Goal: Task Accomplishment & Management: Use online tool/utility

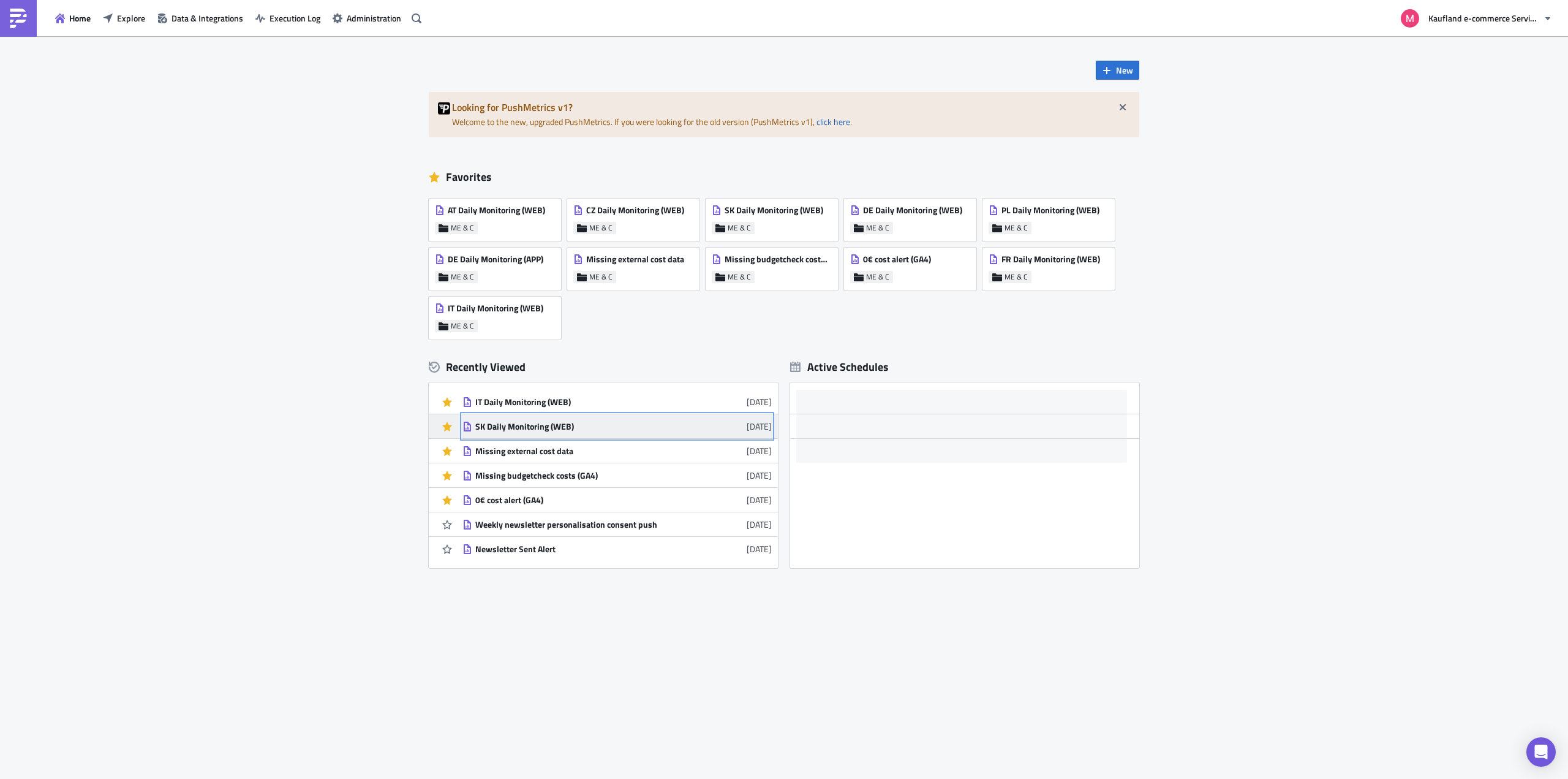
click at [523, 426] on div "SK Daily Monitoring (WEB)" at bounding box center [582, 426] width 215 height 11
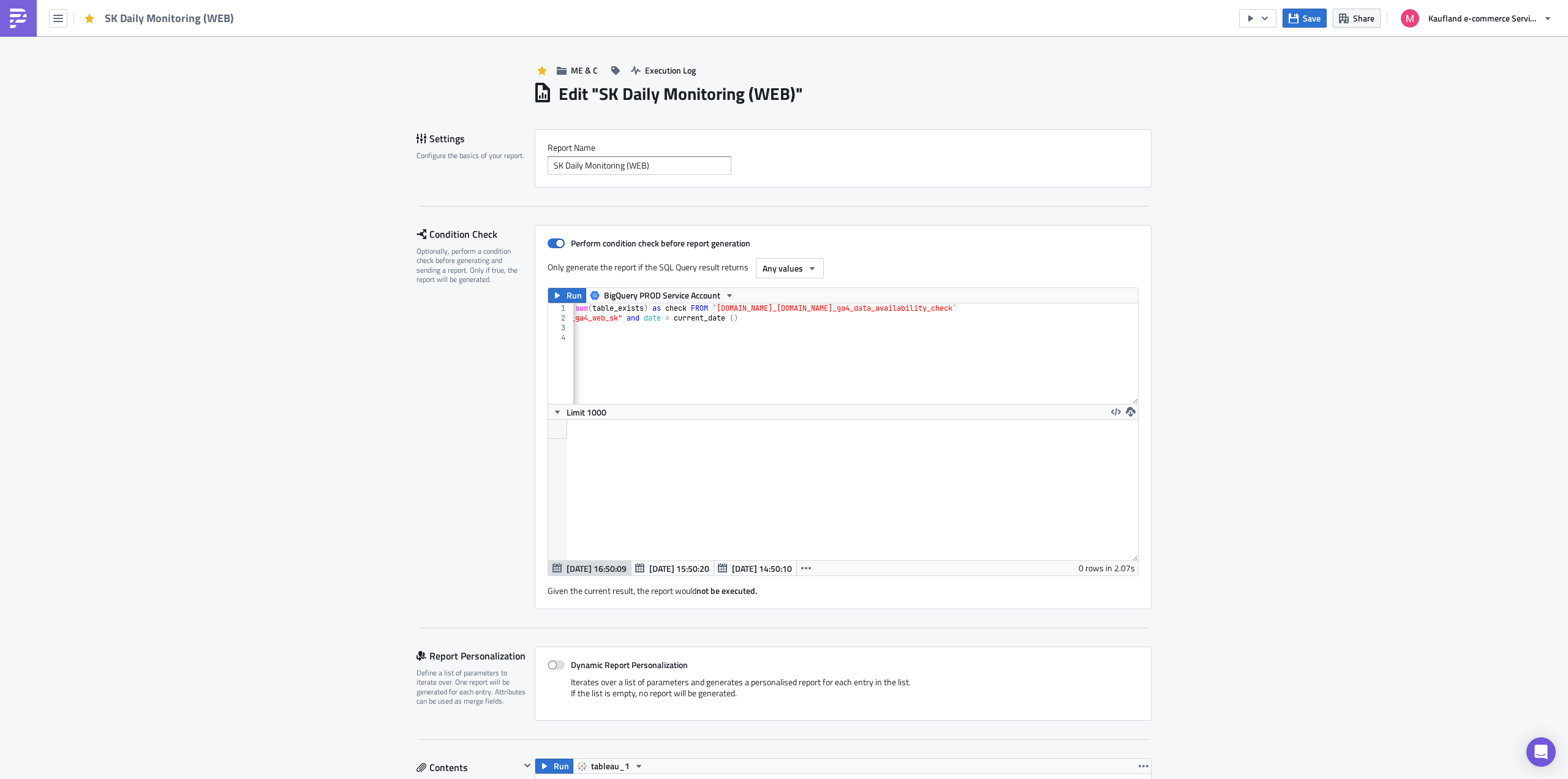
scroll to position [0, 154]
click at [805, 361] on div "SELECT date , table_id , table_exists , sum ( table_exists ) as check FROM `pro…" at bounding box center [779, 359] width 719 height 111
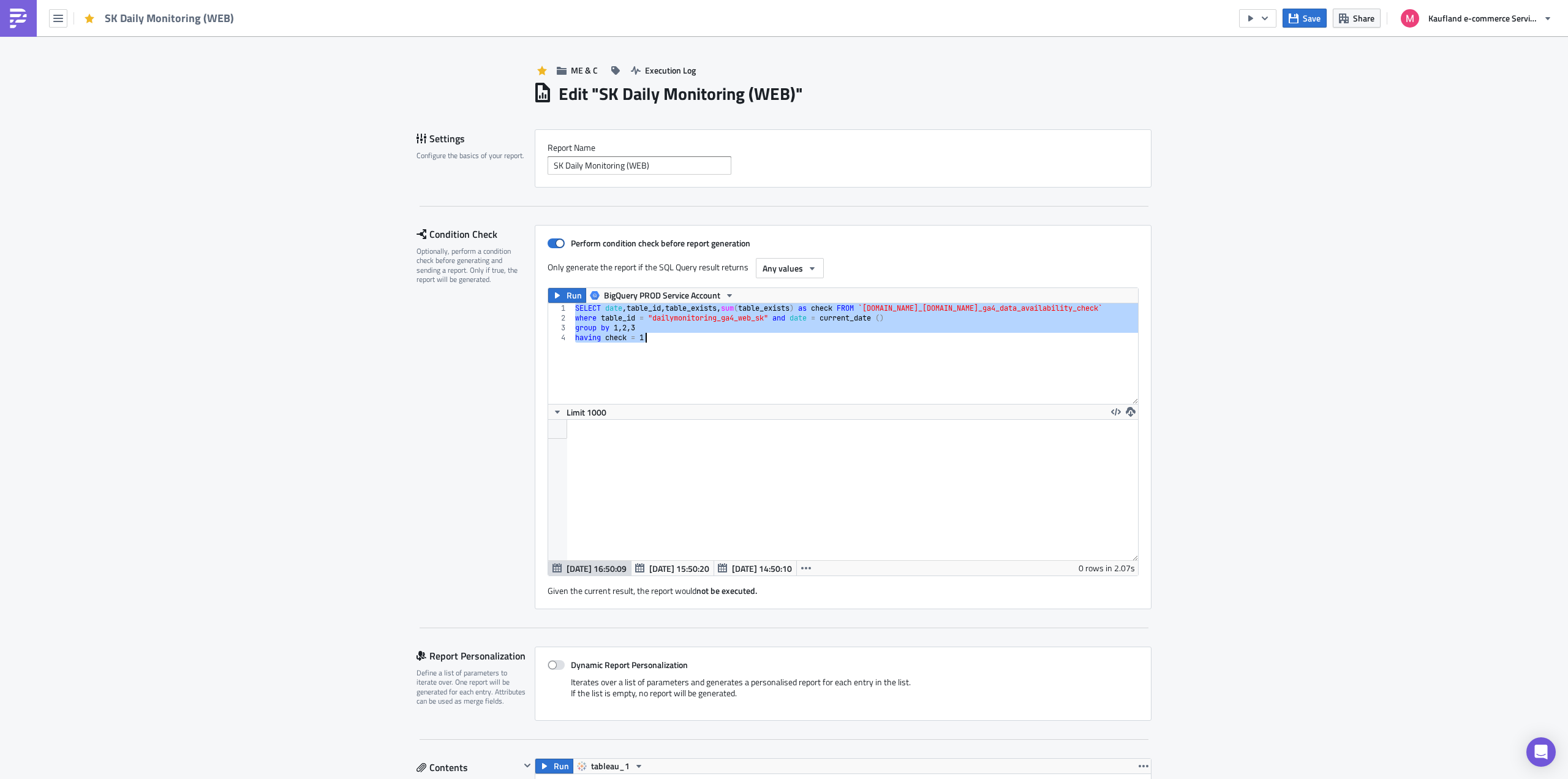
scroll to position [0, 0]
click at [698, 318] on div "SELECT date , table_id , table_exists , sum ( table_exists ) as check FROM `pro…" at bounding box center [855, 353] width 566 height 100
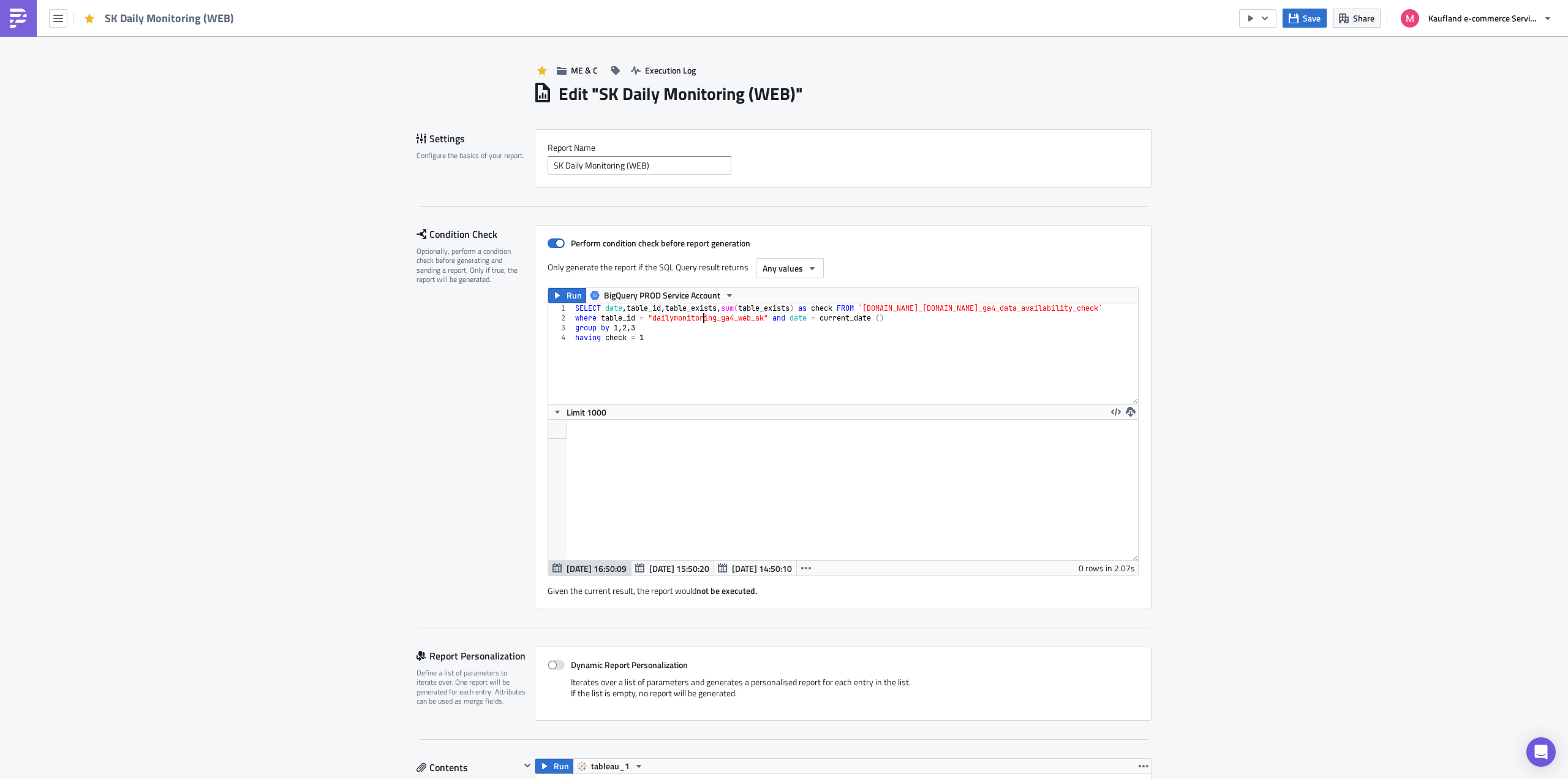
click at [698, 318] on div "SELECT date , table_id , table_exists , sum ( table_exists ) as check FROM `pro…" at bounding box center [932, 359] width 719 height 111
paste textarea "ga4_dailymonitoring_global"
type textarea "where table_id = "ga4_dailymonitoring_global" and date = current_date ()"
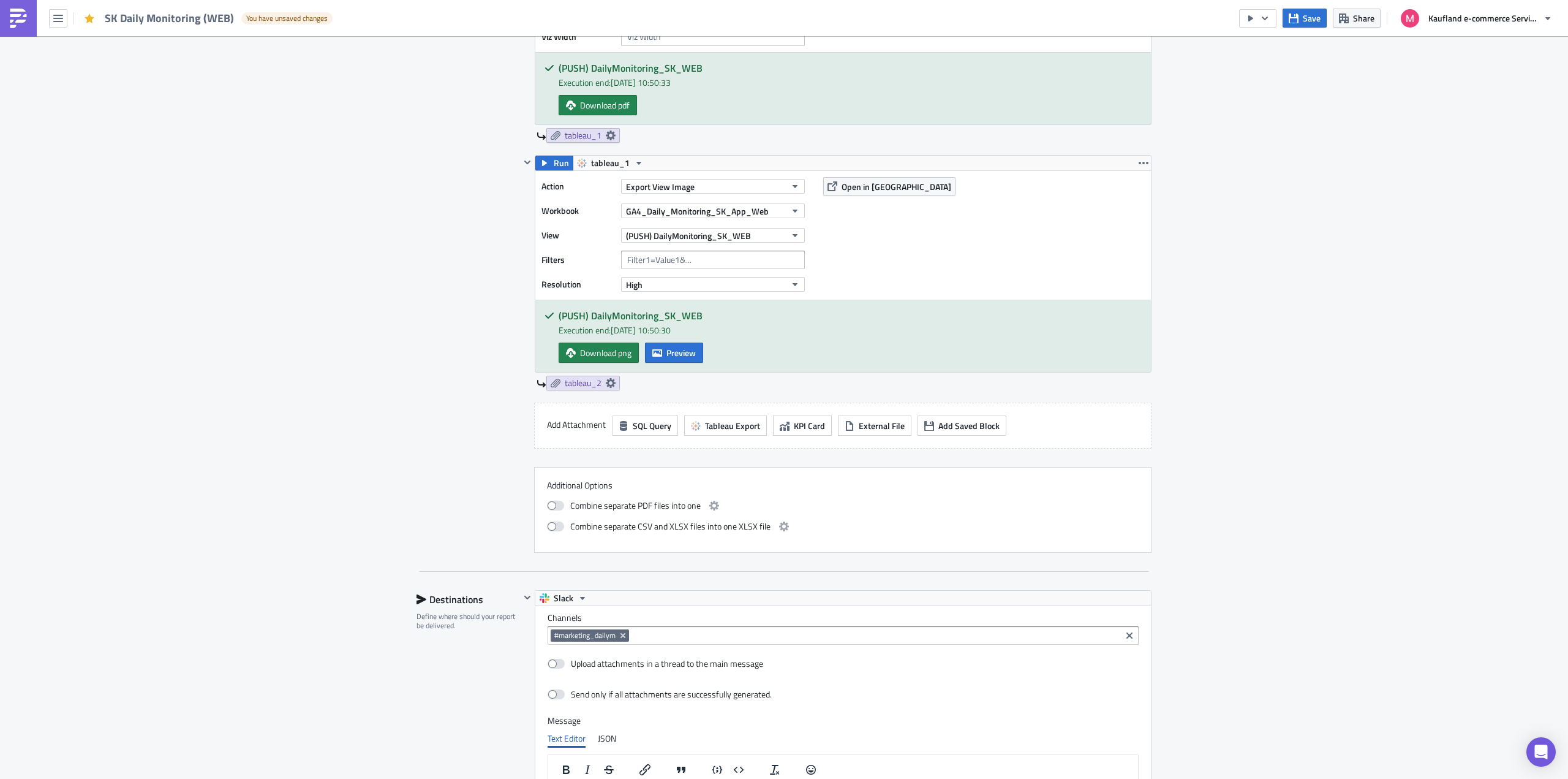
scroll to position [1380, 0]
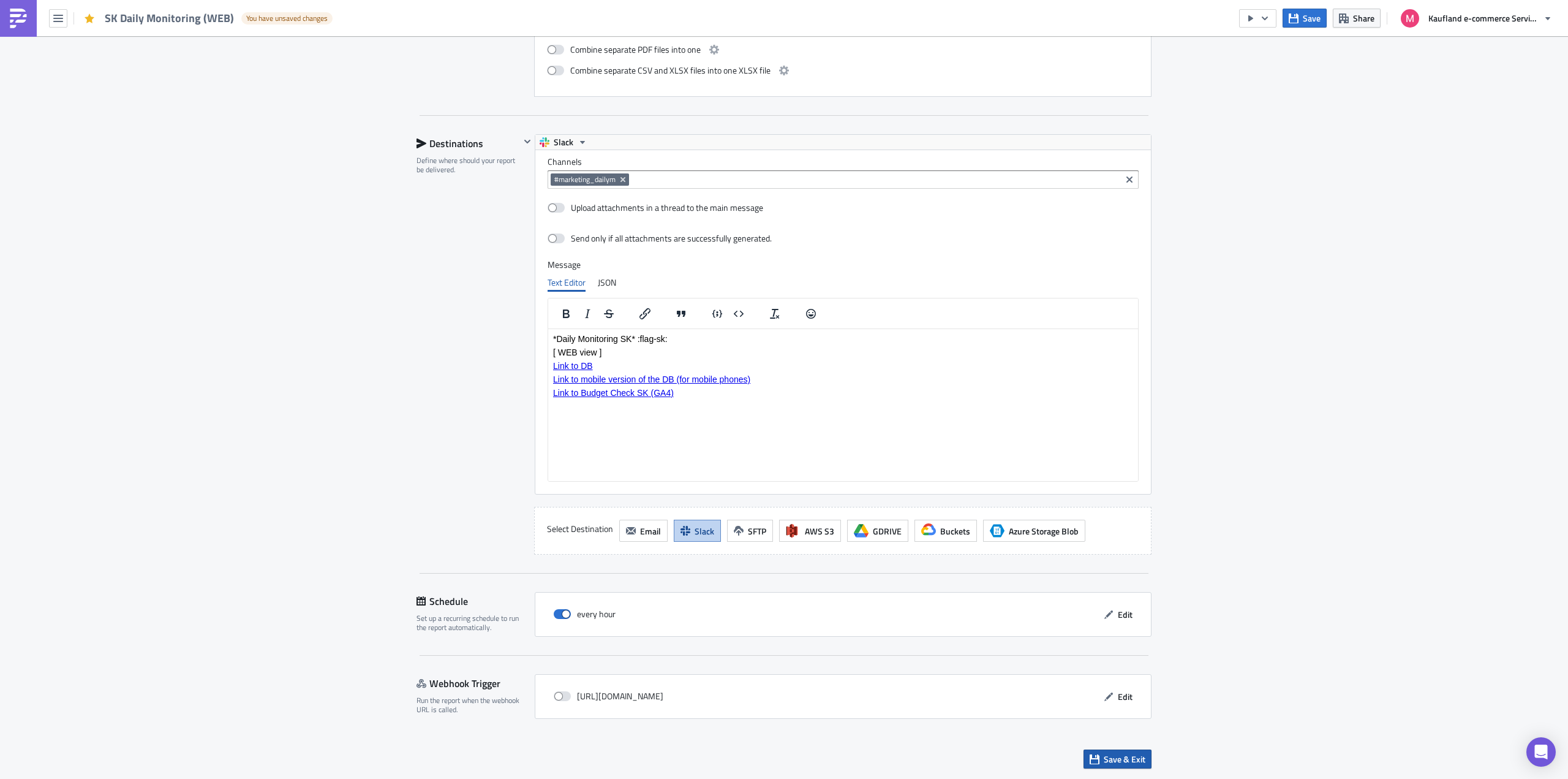
click at [1119, 762] on span "Save & Exit" at bounding box center [1125, 759] width 42 height 13
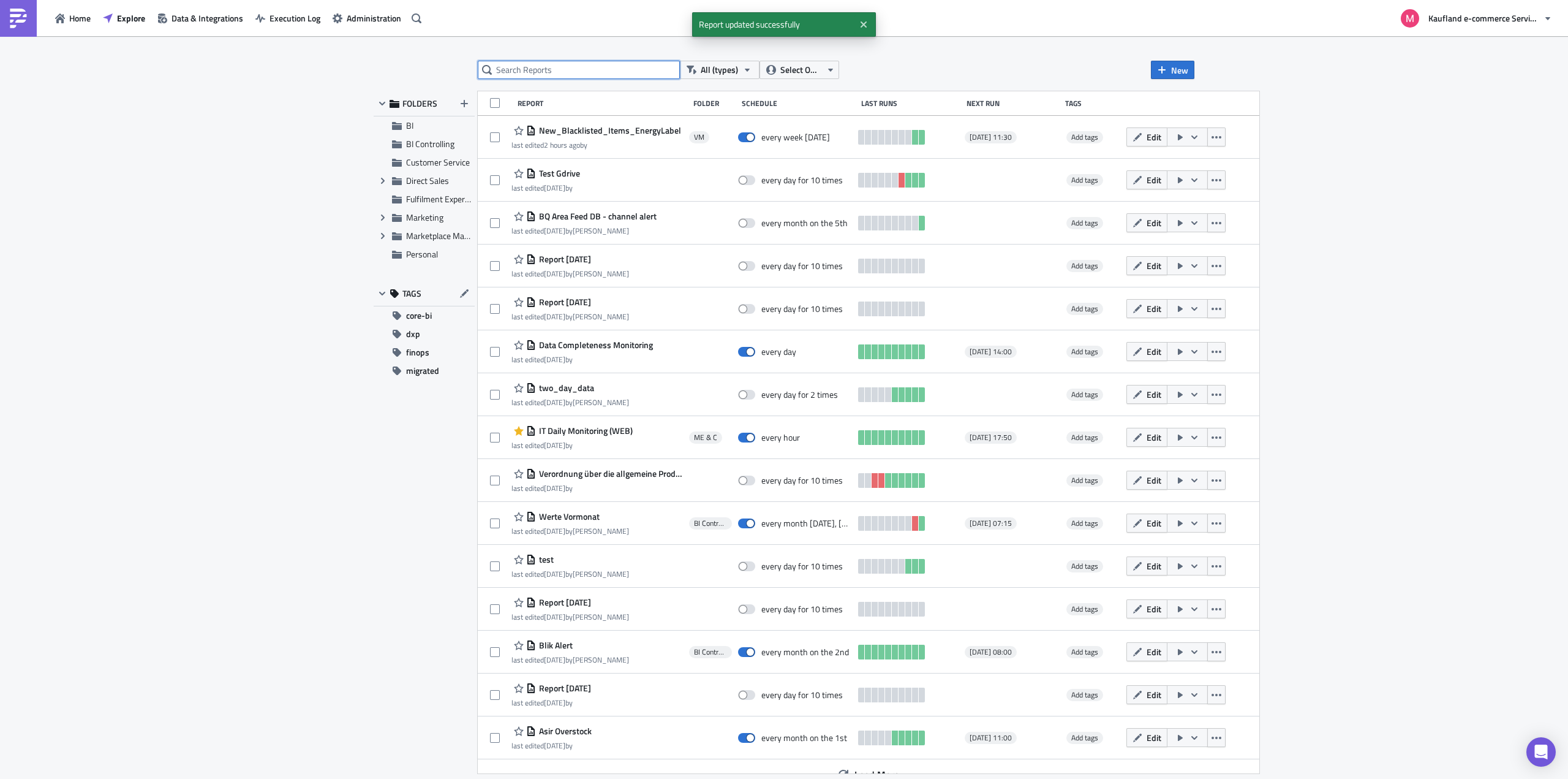
click at [542, 76] on input "text" at bounding box center [579, 69] width 202 height 18
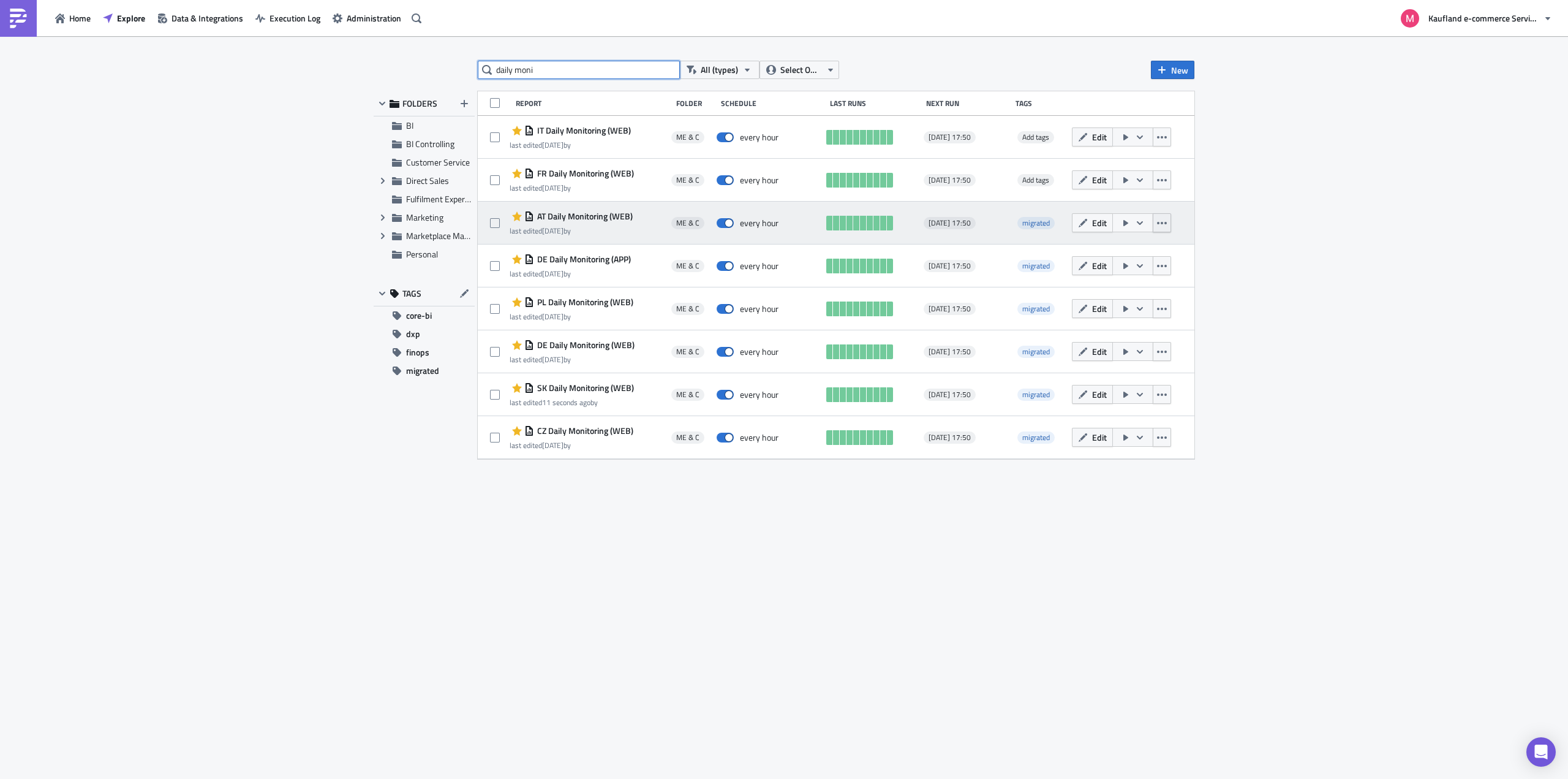
type input "daily moni"
click at [1167, 220] on button "button" at bounding box center [1161, 223] width 18 height 19
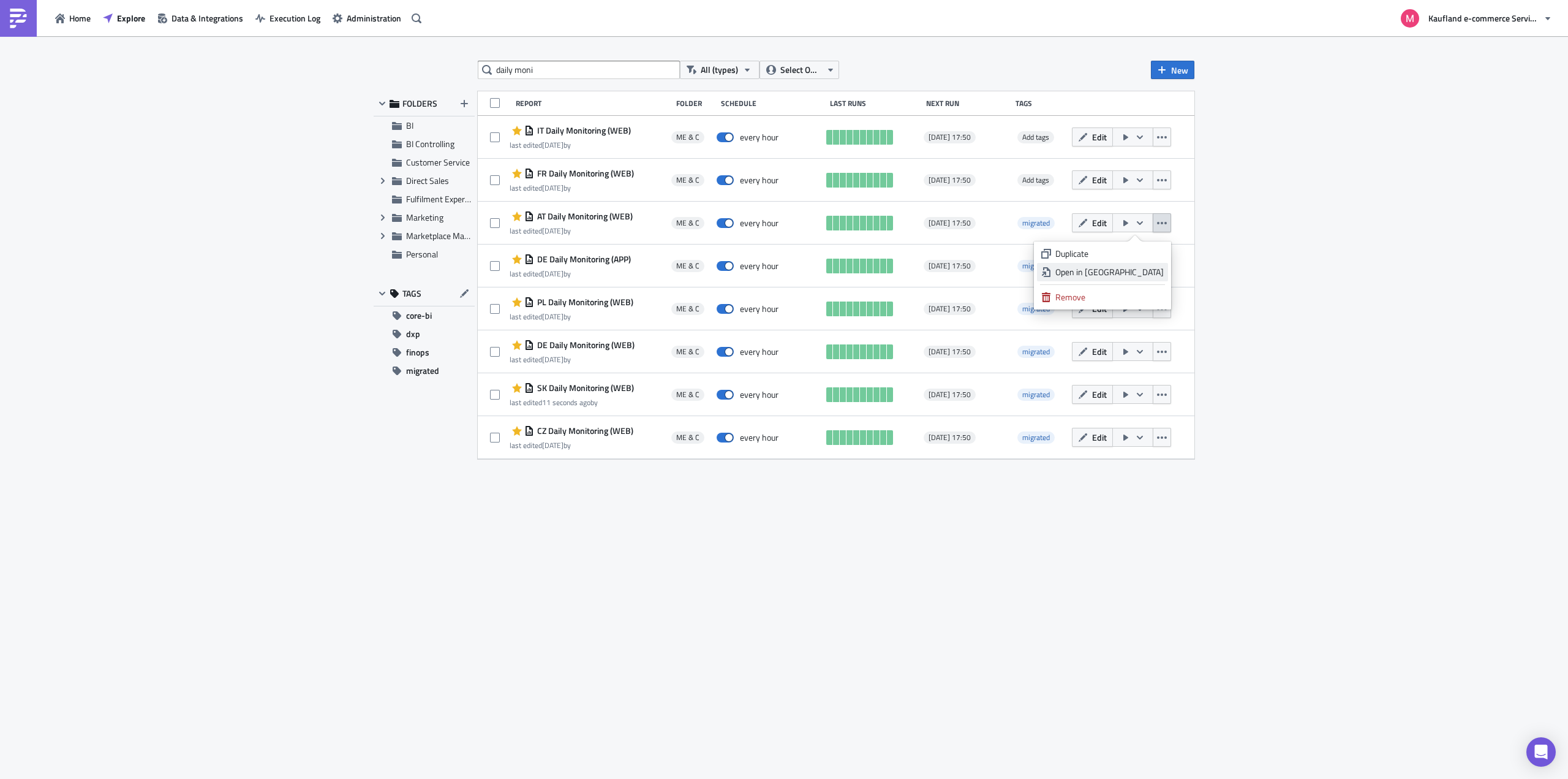
click at [1141, 267] on div "Open in New Tab" at bounding box center [1109, 272] width 108 height 12
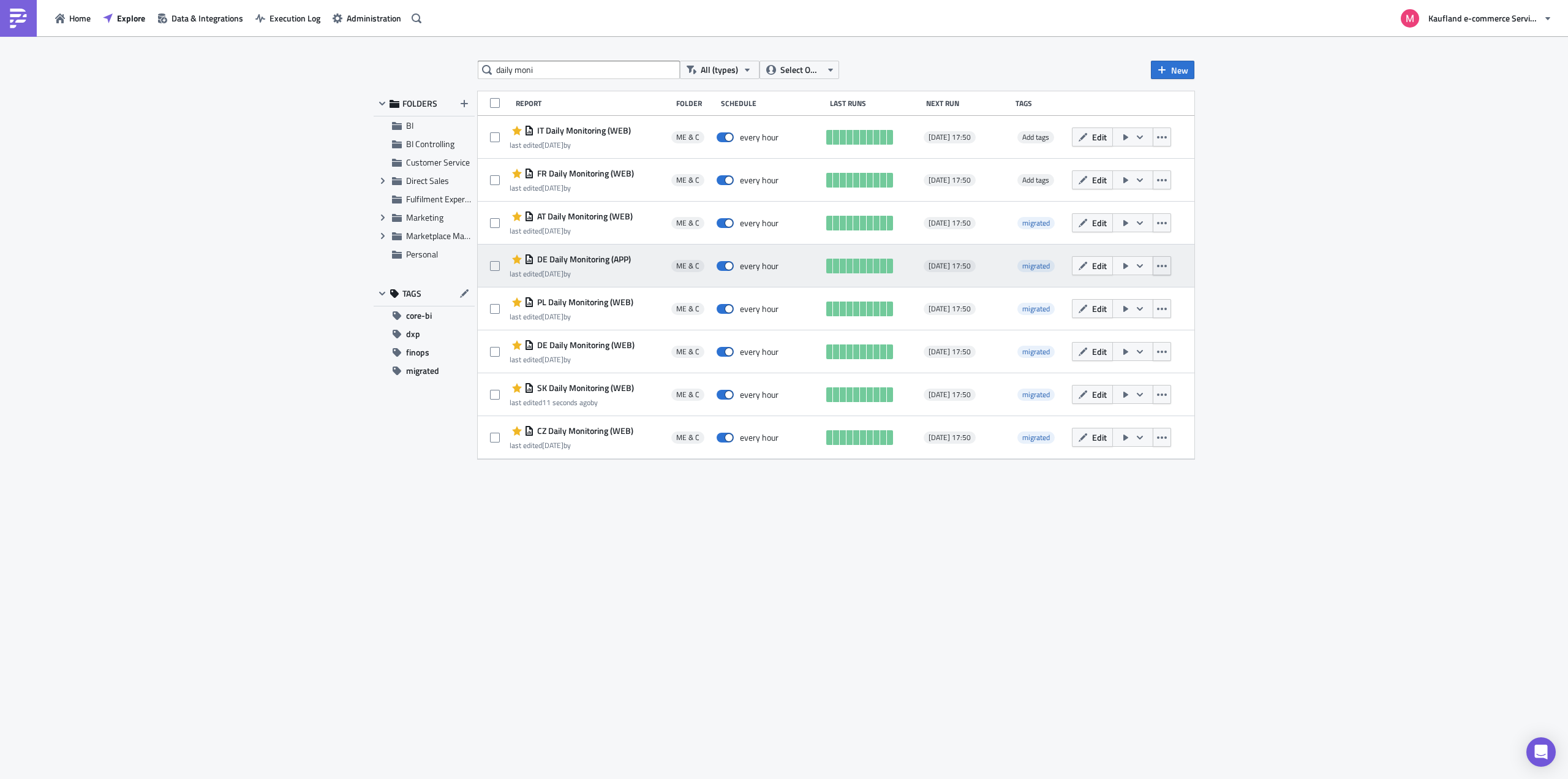
click at [1170, 268] on button "button" at bounding box center [1161, 266] width 18 height 19
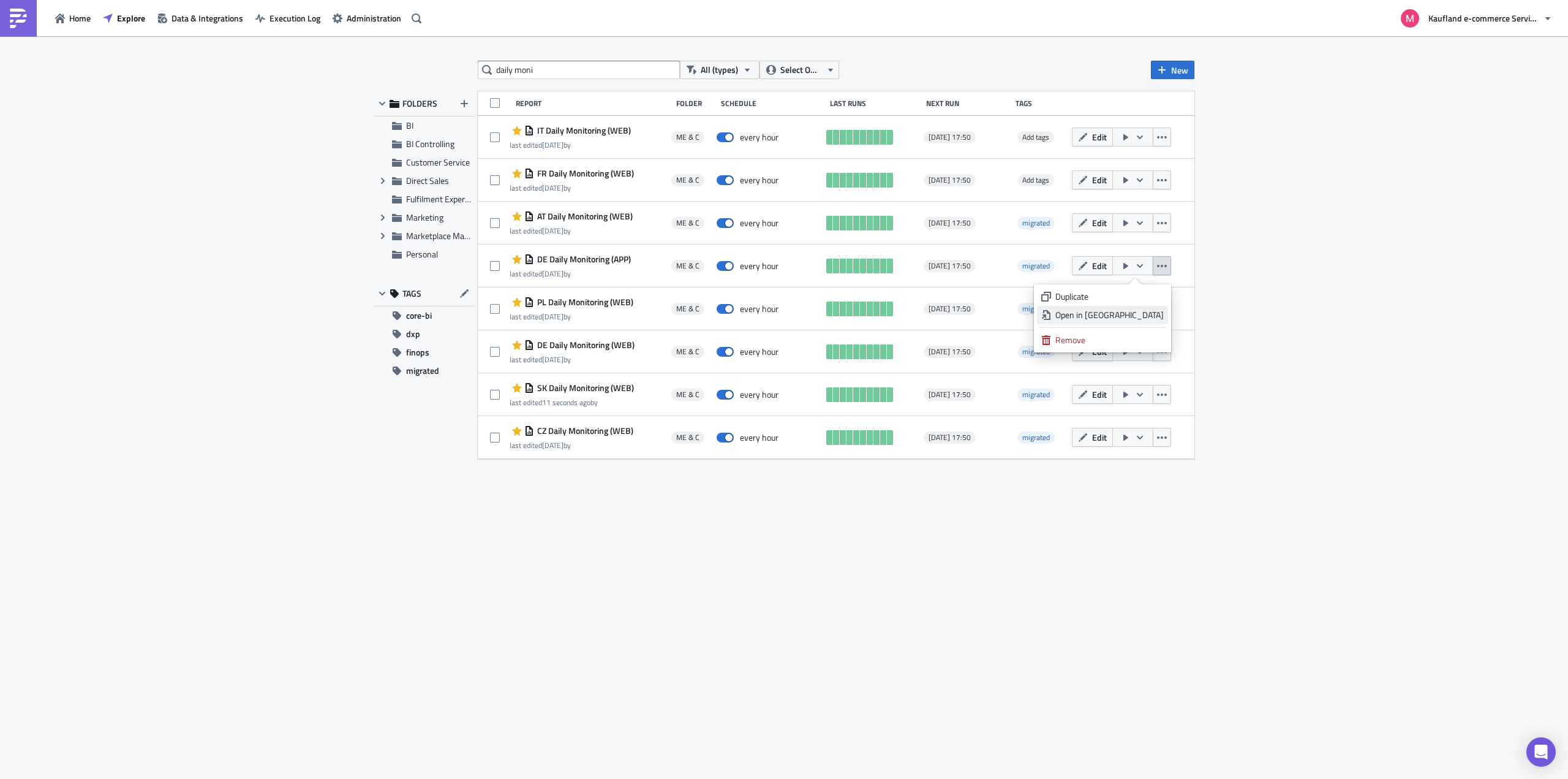
click at [1140, 317] on div "Open in New Tab" at bounding box center [1109, 314] width 108 height 12
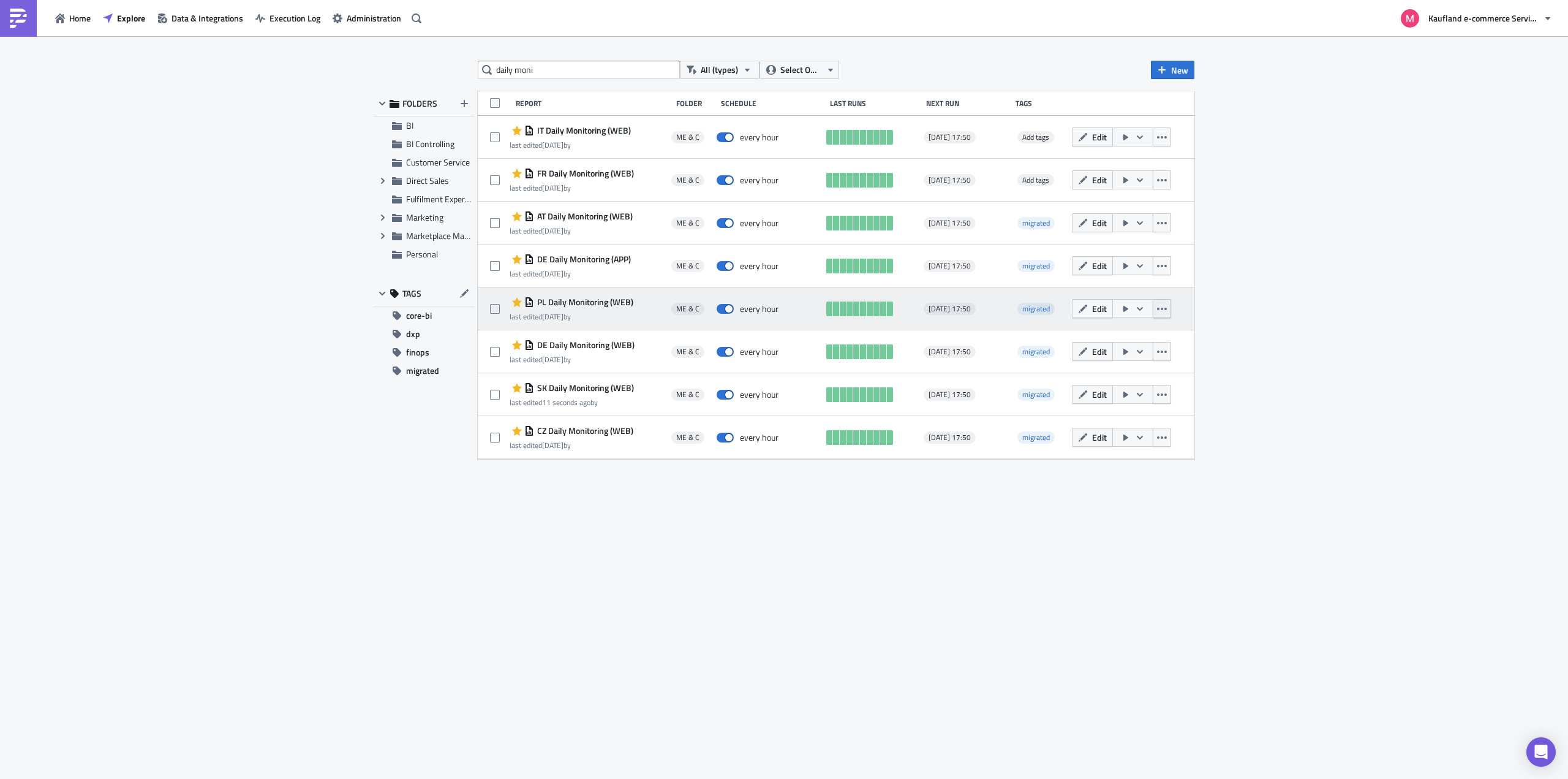
click at [1167, 309] on button "button" at bounding box center [1161, 309] width 18 height 19
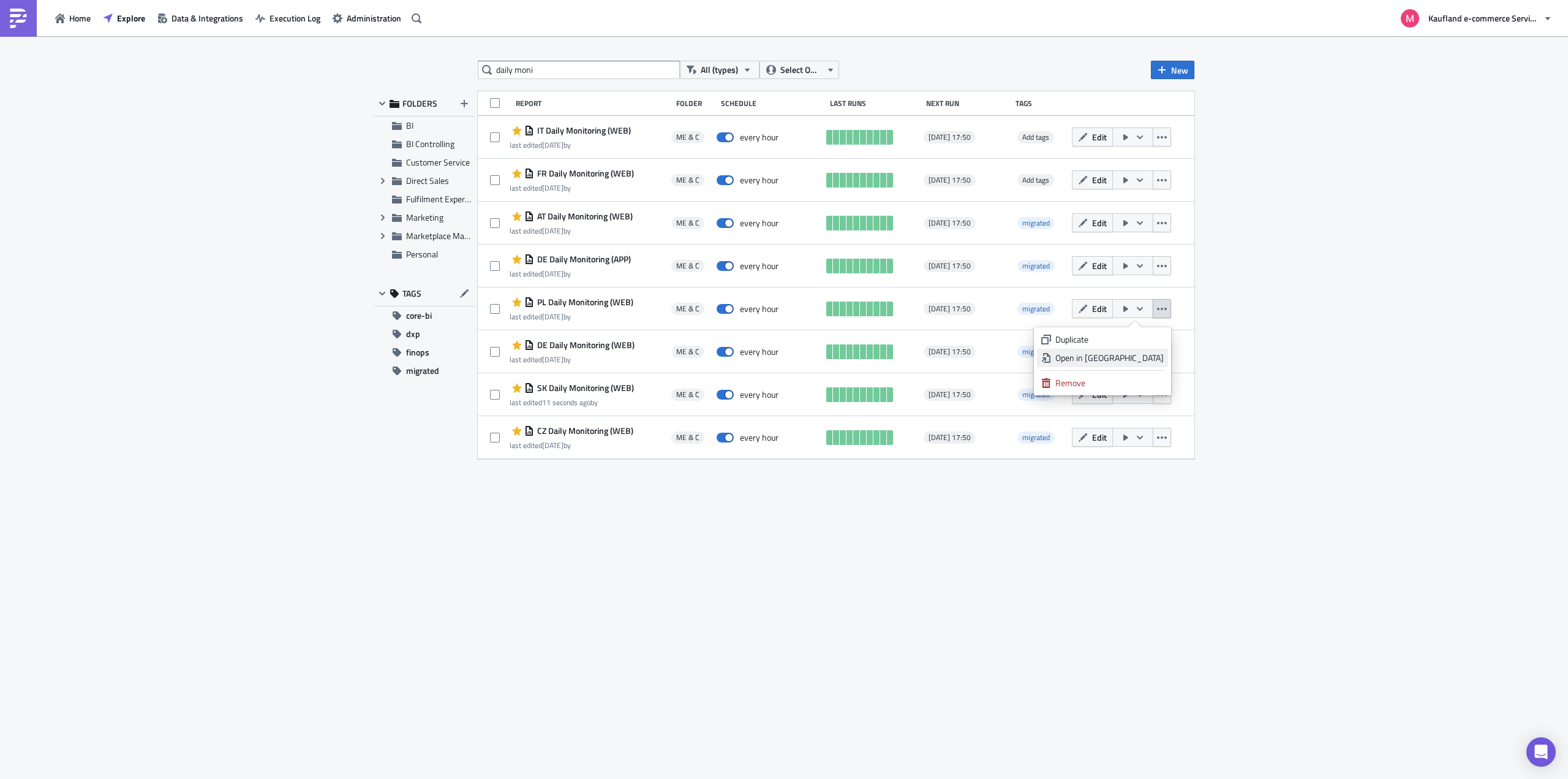
click at [1143, 361] on div "Open in New Tab" at bounding box center [1109, 358] width 108 height 12
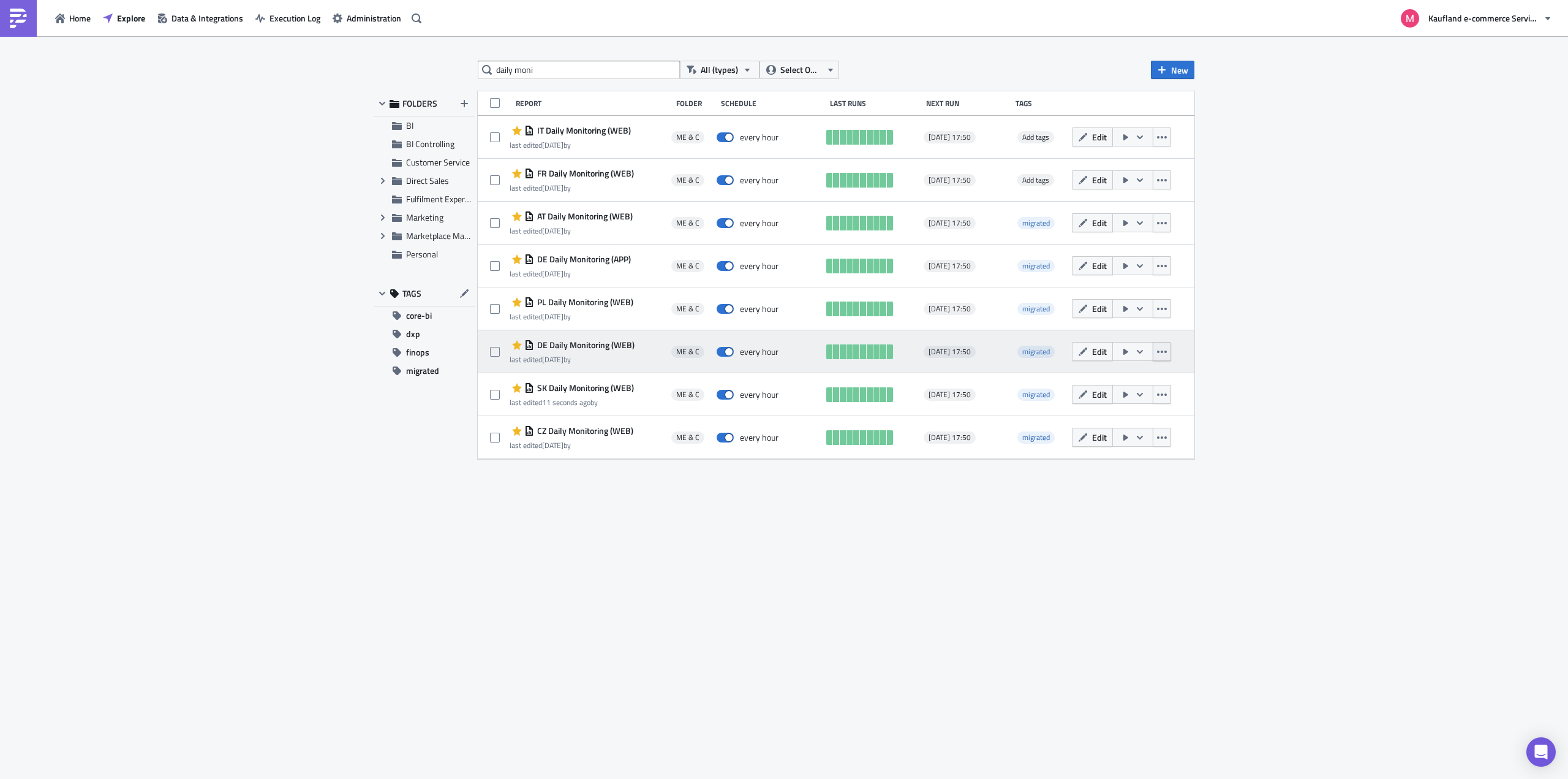
click at [1166, 350] on icon "button" at bounding box center [1162, 352] width 10 height 10
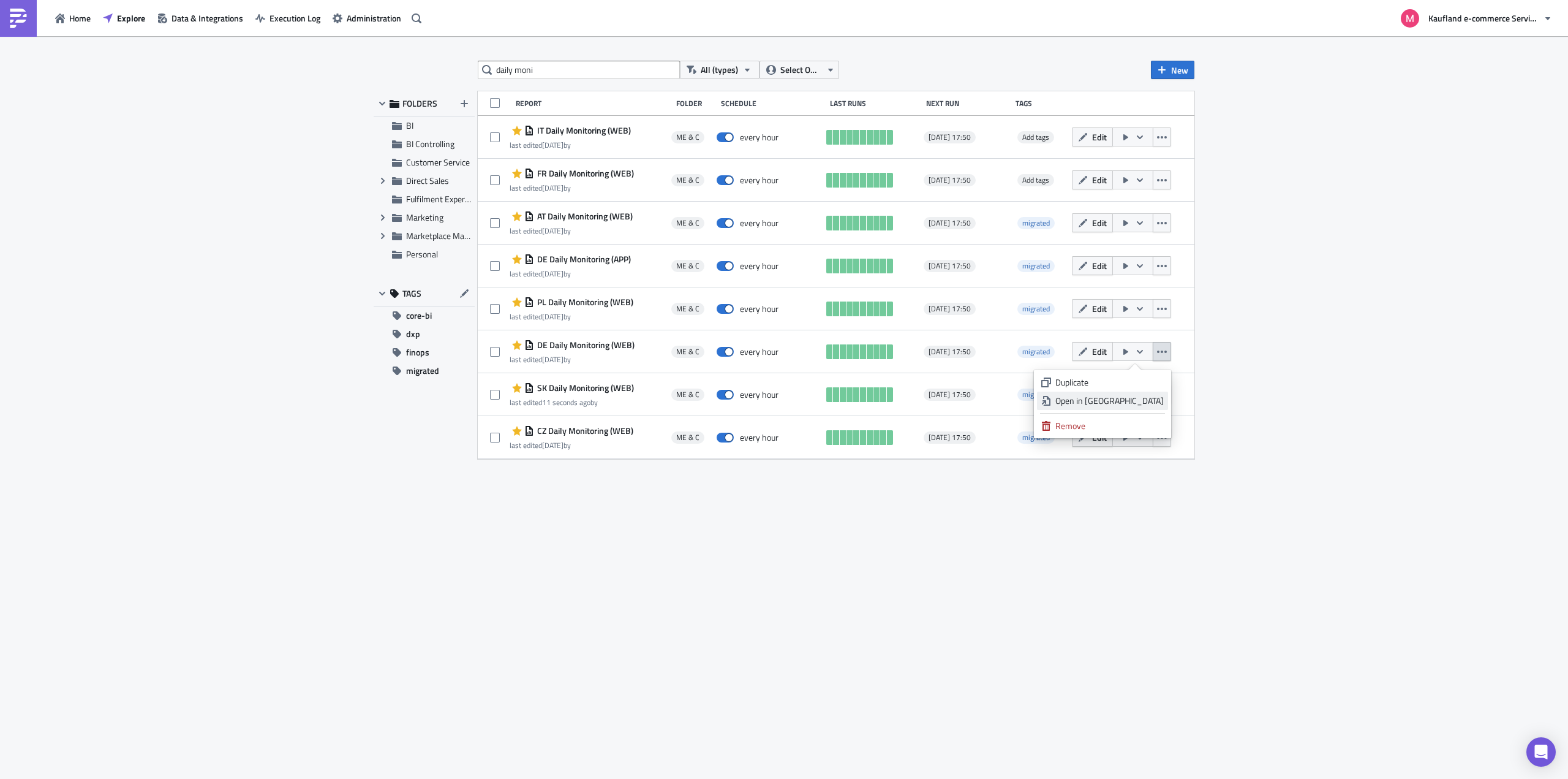
click at [1140, 396] on div "Open in New Tab" at bounding box center [1109, 400] width 108 height 12
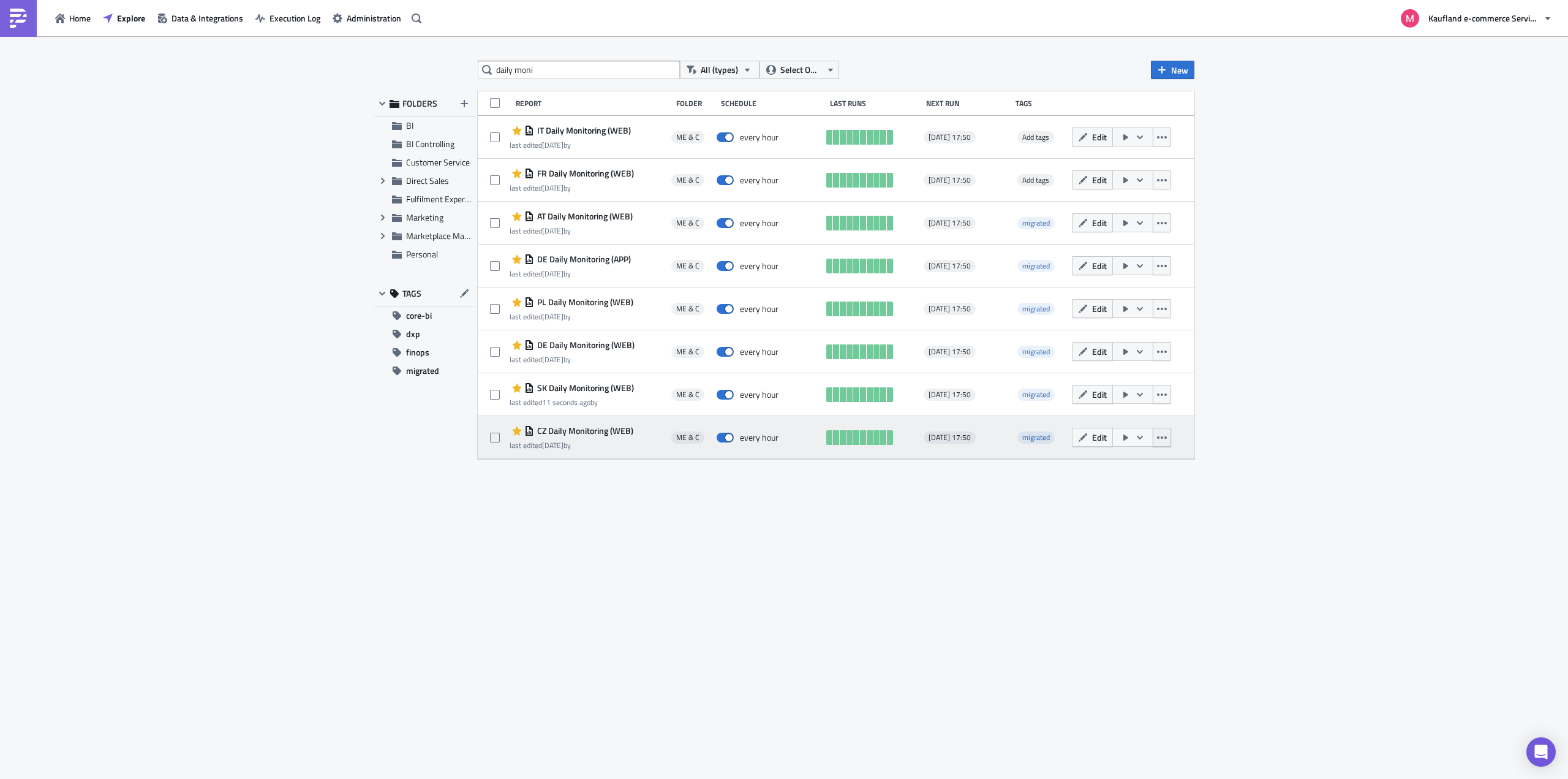
click at [1160, 438] on icon "button" at bounding box center [1162, 438] width 10 height 10
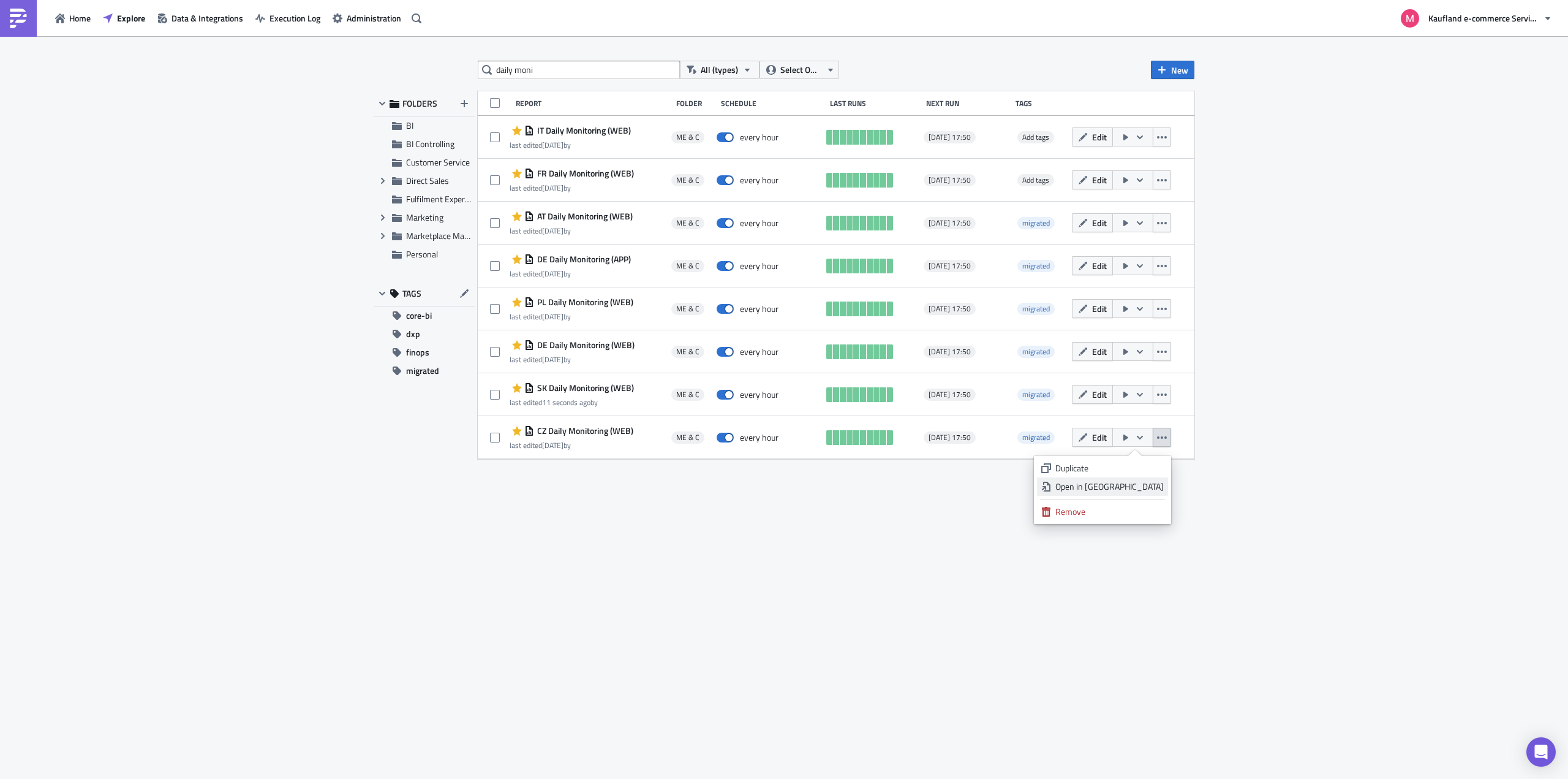
click at [1122, 484] on div "Open in New Tab" at bounding box center [1109, 486] width 108 height 12
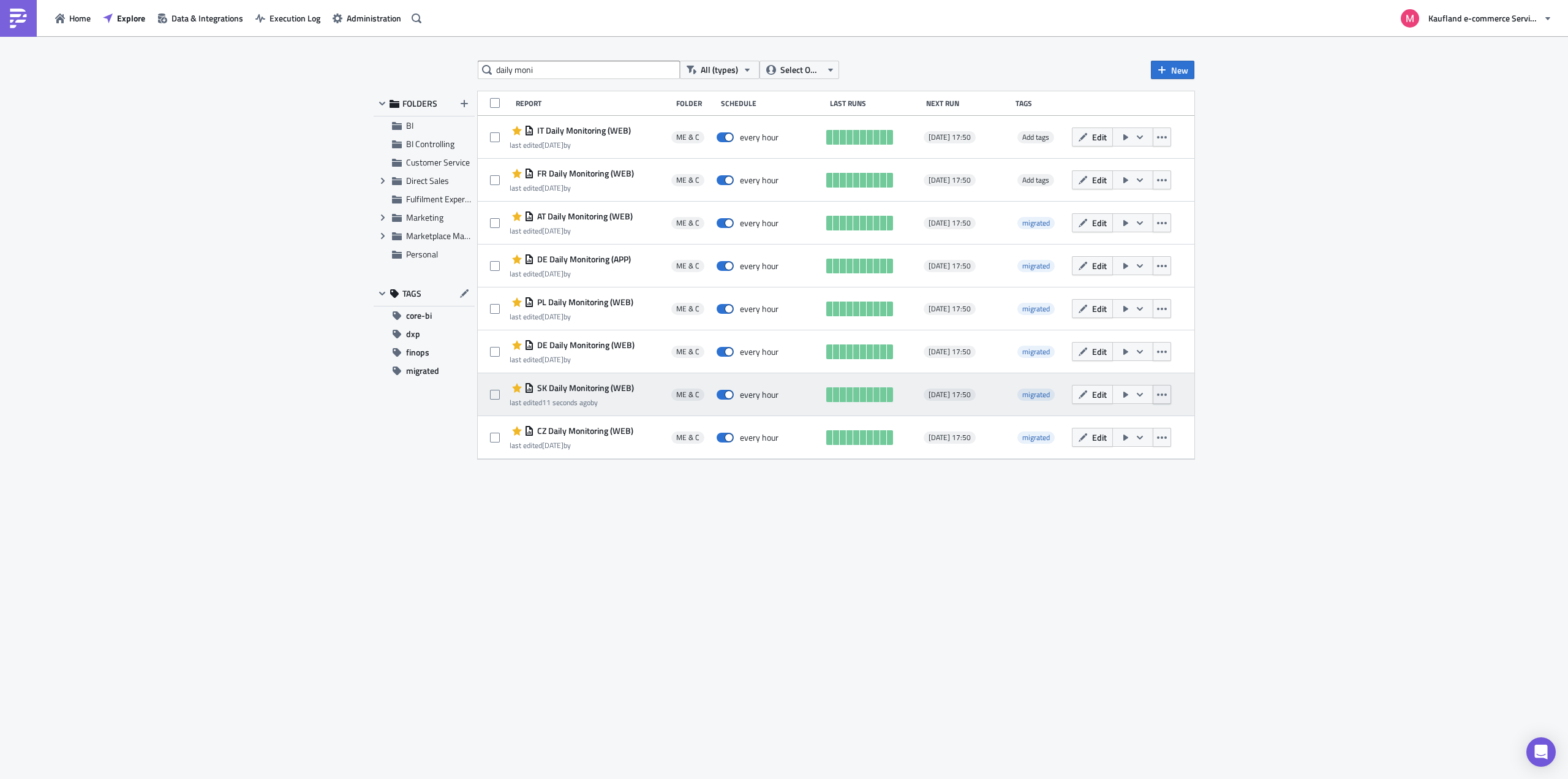
click at [1160, 400] on button "button" at bounding box center [1161, 395] width 18 height 19
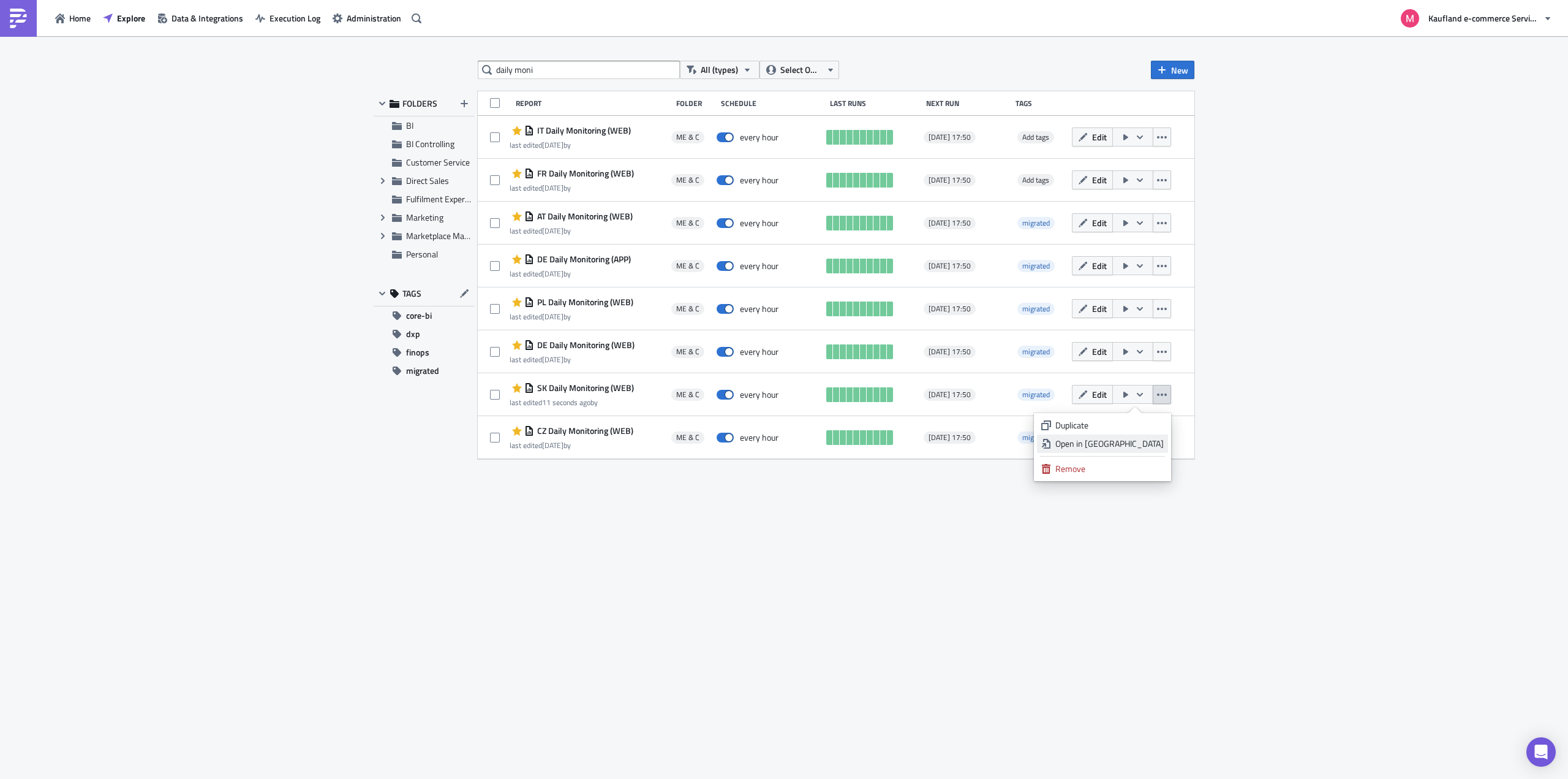
click at [1122, 444] on div "Open in New Tab" at bounding box center [1109, 444] width 108 height 12
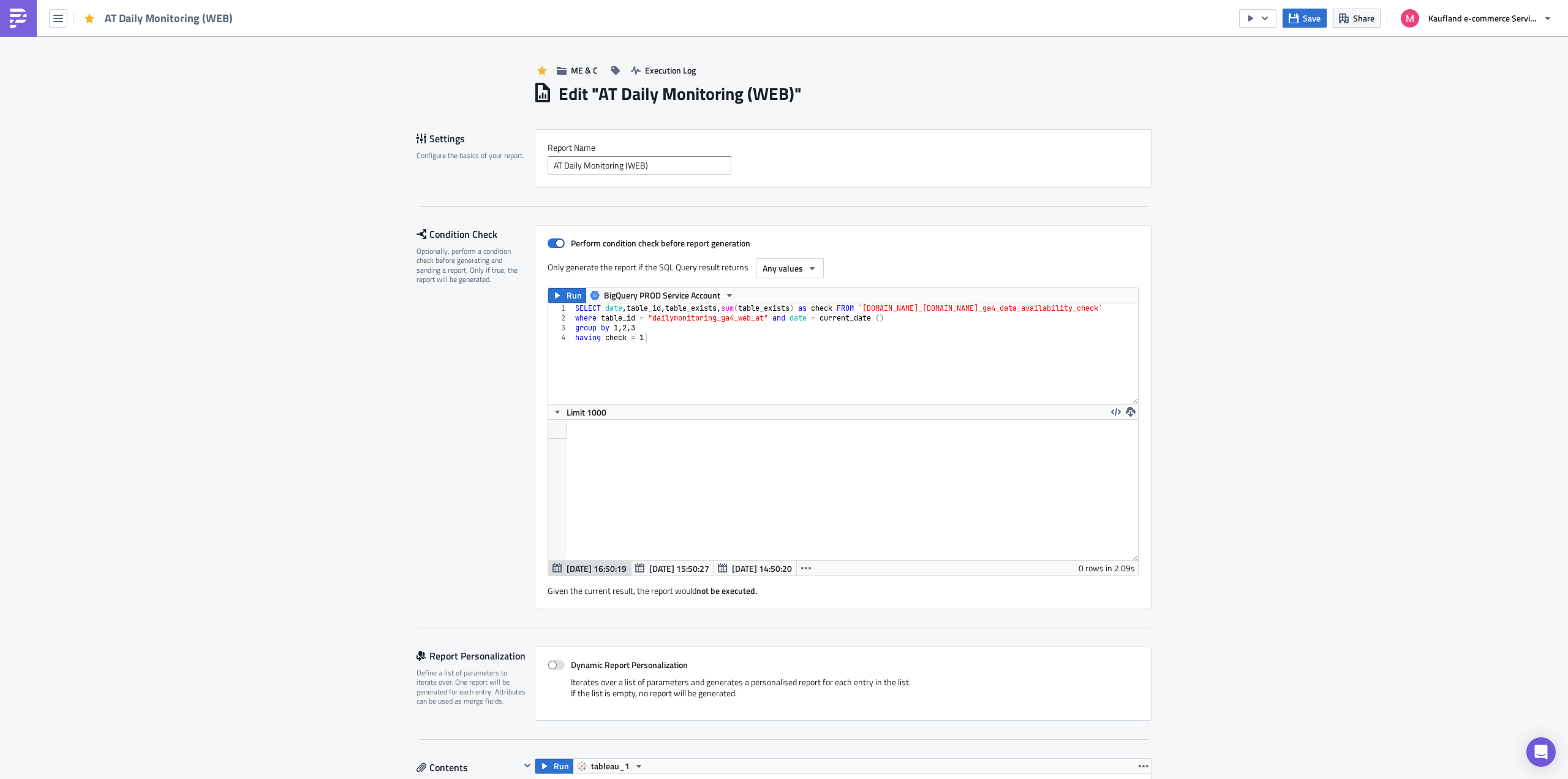
click at [683, 317] on div "SELECT date , table_id , table_exists , sum ( table_exists ) as check FROM `pro…" at bounding box center [932, 363] width 719 height 120
paste textarea "ga4_dailymonitoring_global"
type textarea "where table_id = "ga4_dailymonitoring_global" and date = current_date ()"
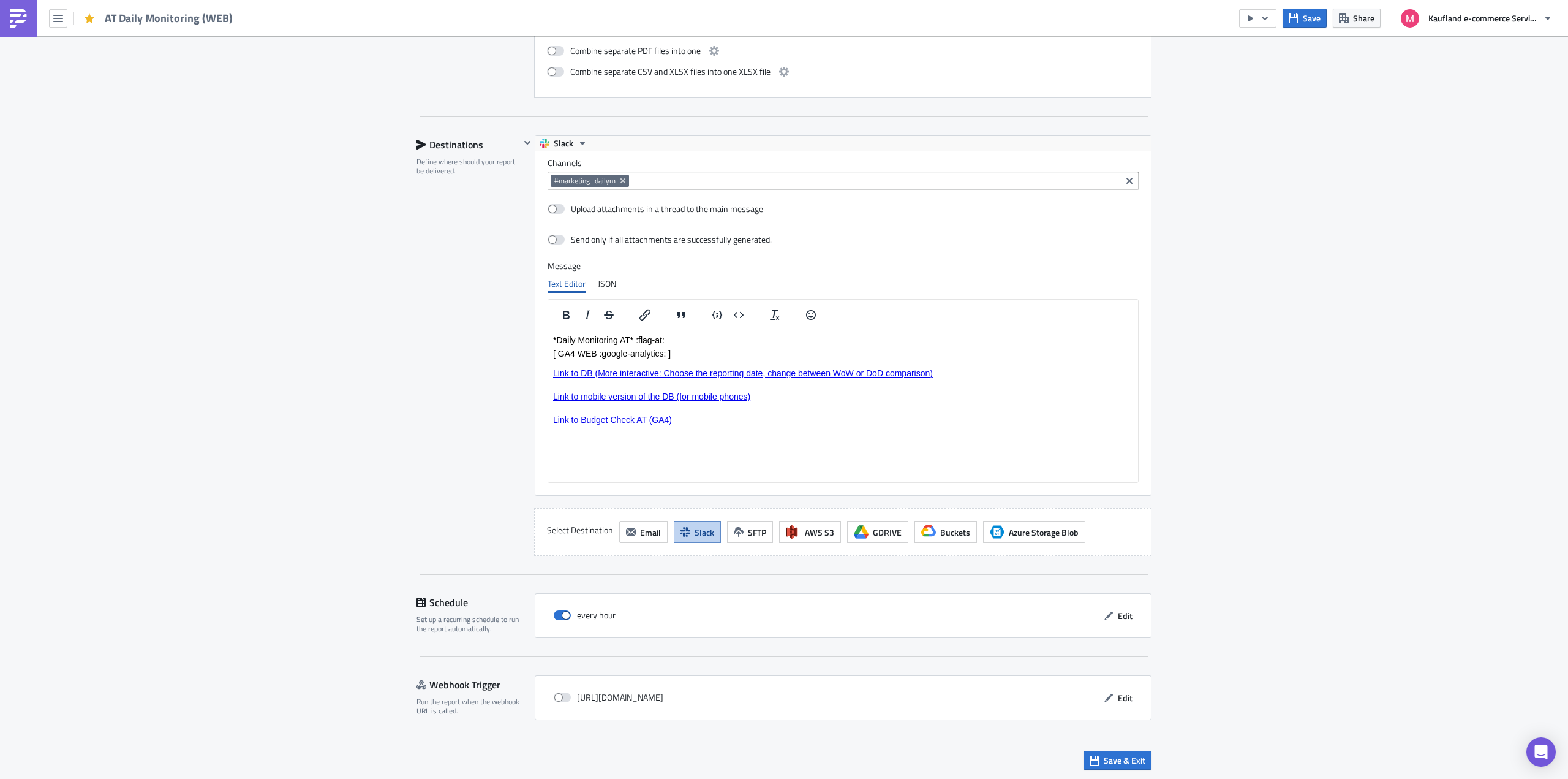
scroll to position [1380, 0]
click at [1122, 753] on span "Save & Exit" at bounding box center [1125, 759] width 42 height 13
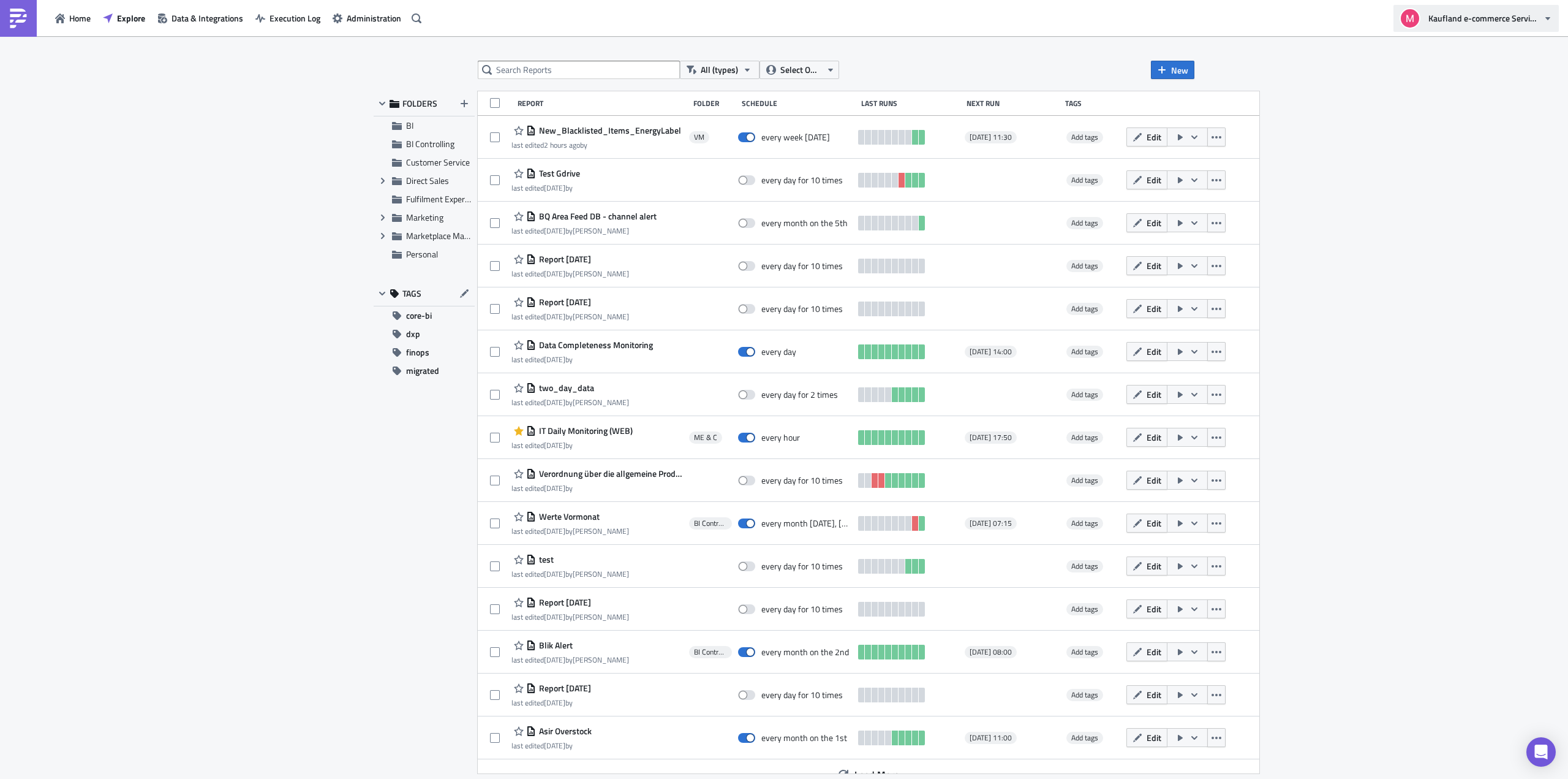
click at [1552, 22] on icon "button" at bounding box center [1548, 19] width 10 height 10
click at [1470, 186] on div "Logout" at bounding box center [1549, 185] width 230 height 12
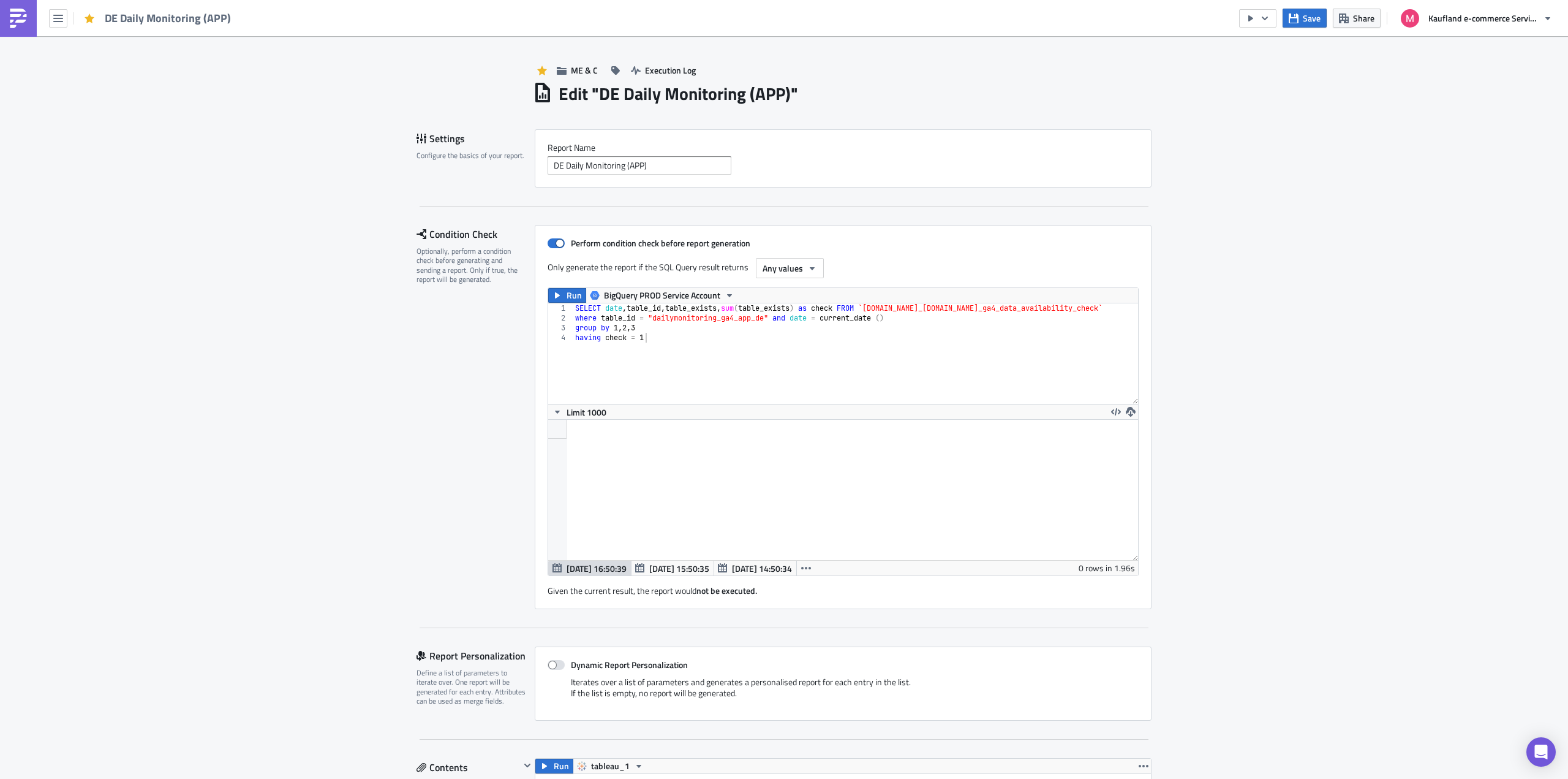
scroll to position [140, 590]
click at [680, 314] on div "SELECT date , table_id , table_exists , sum ( table_exists ) as check FROM `[DO…" at bounding box center [932, 359] width 719 height 111
paste textarea "ga4_dailymonitoring_global"
type textarea "where table_id = "ga4_dailymonitoring_global" and date = current_date ()"
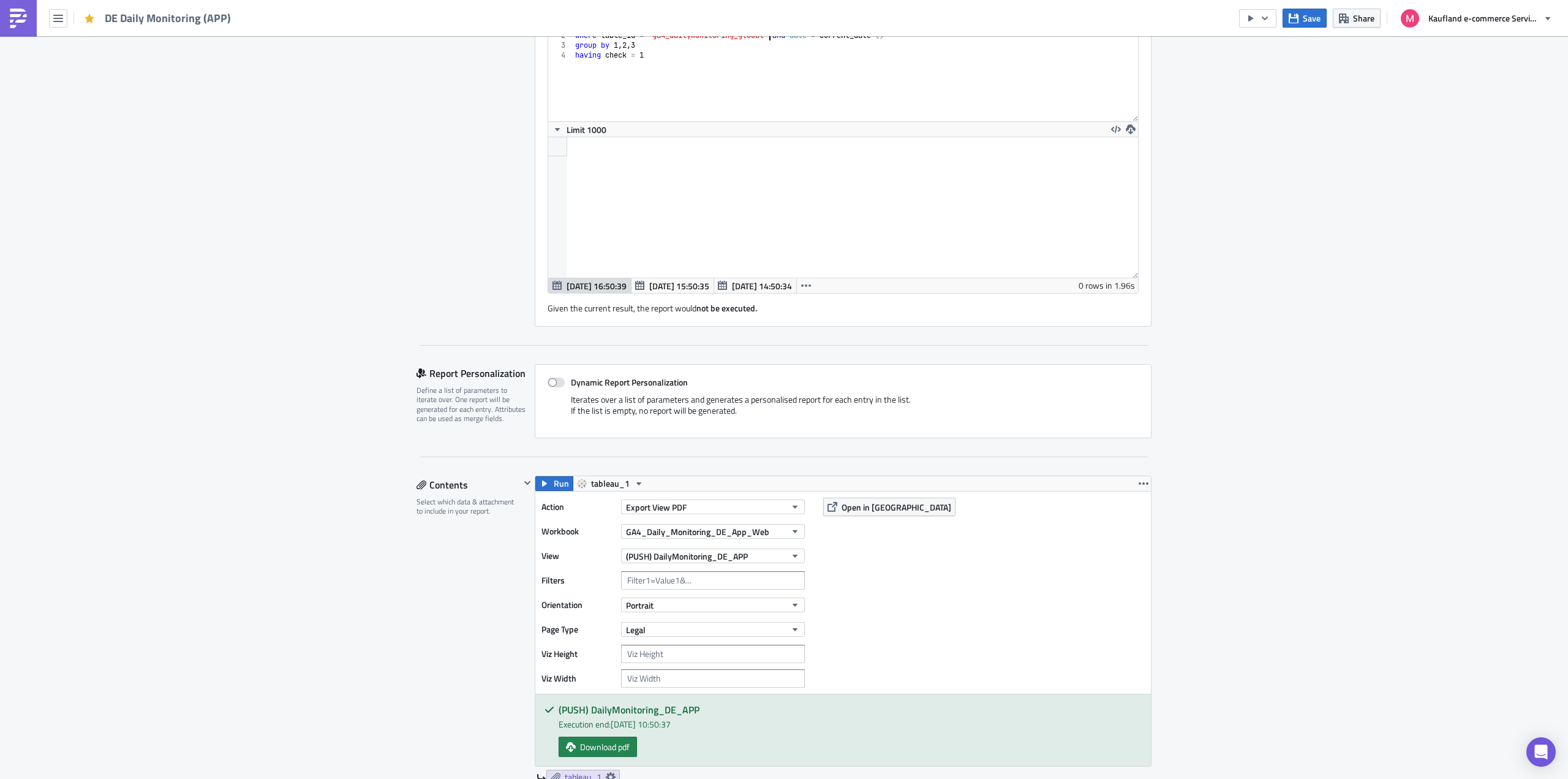
scroll to position [1380, 0]
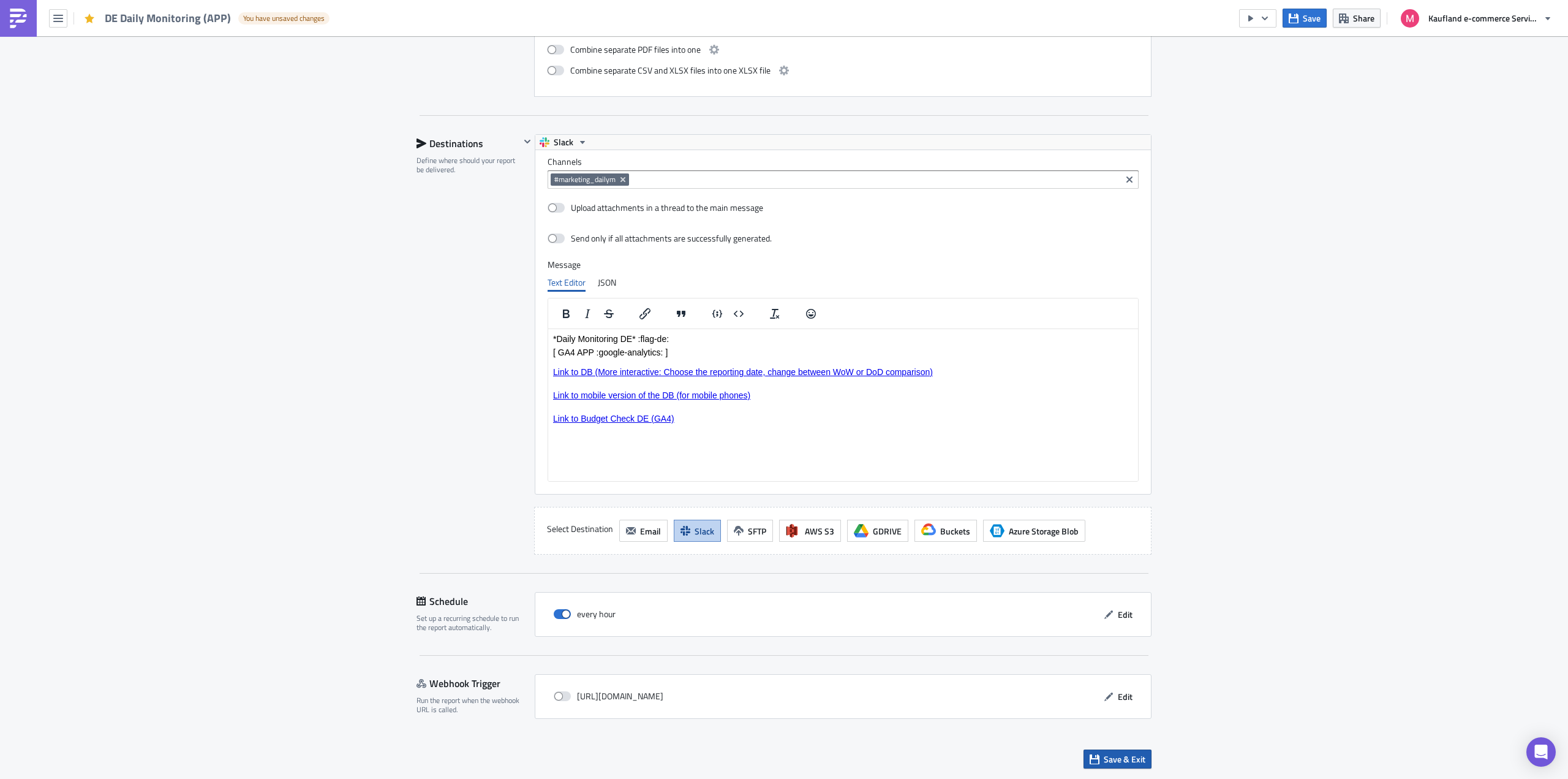
click at [1122, 754] on span "Save & Exit" at bounding box center [1125, 759] width 42 height 13
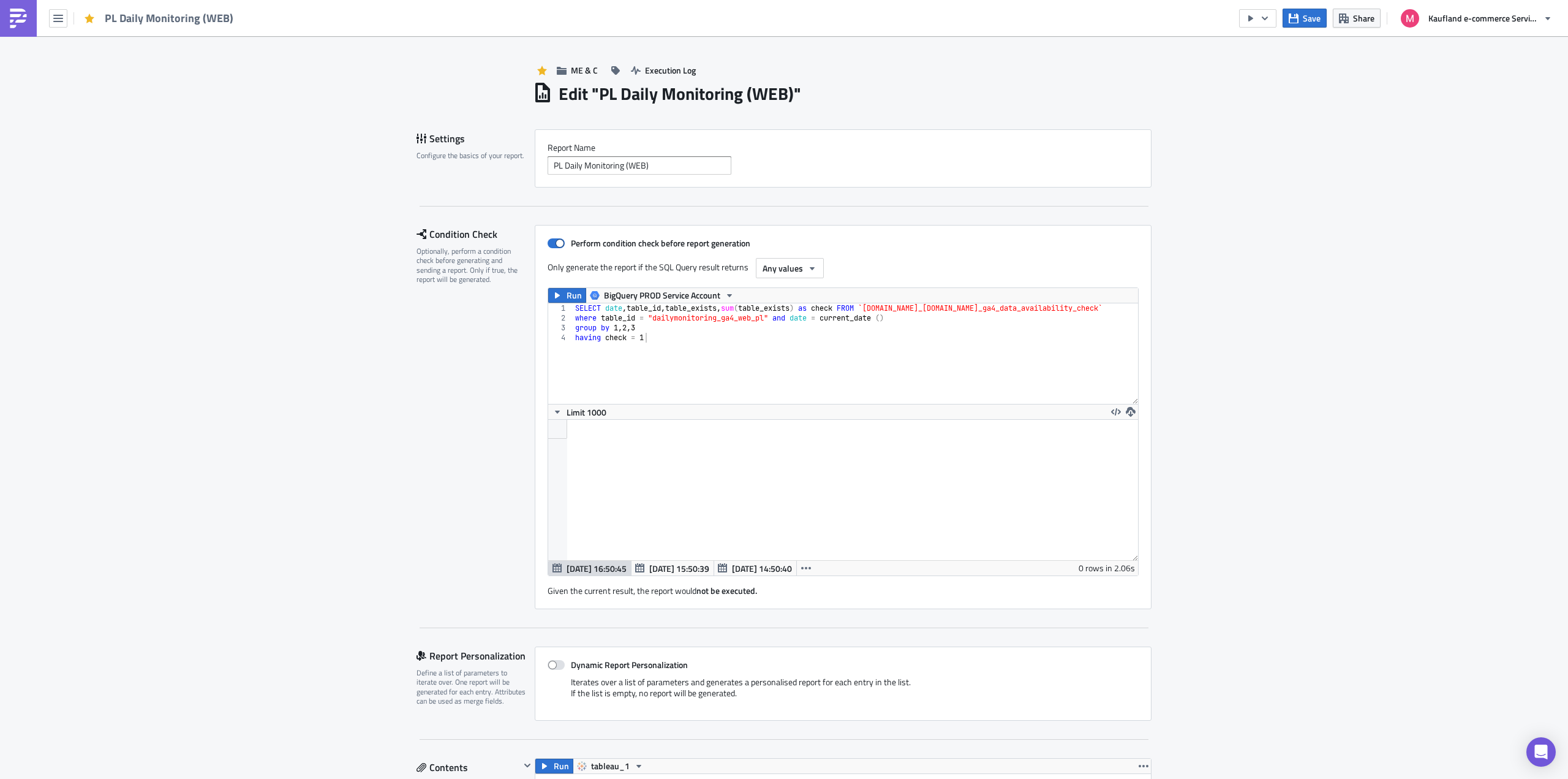
click at [711, 319] on div "SELECT date , table_id , table_exists , sum ( table_exists ) as check FROM `pro…" at bounding box center [932, 363] width 719 height 120
paste textarea "ga4_dailymonitoring_globa"
type textarea "where table_id = "ga4_dailymonitoring_global" and date = current_date ()"
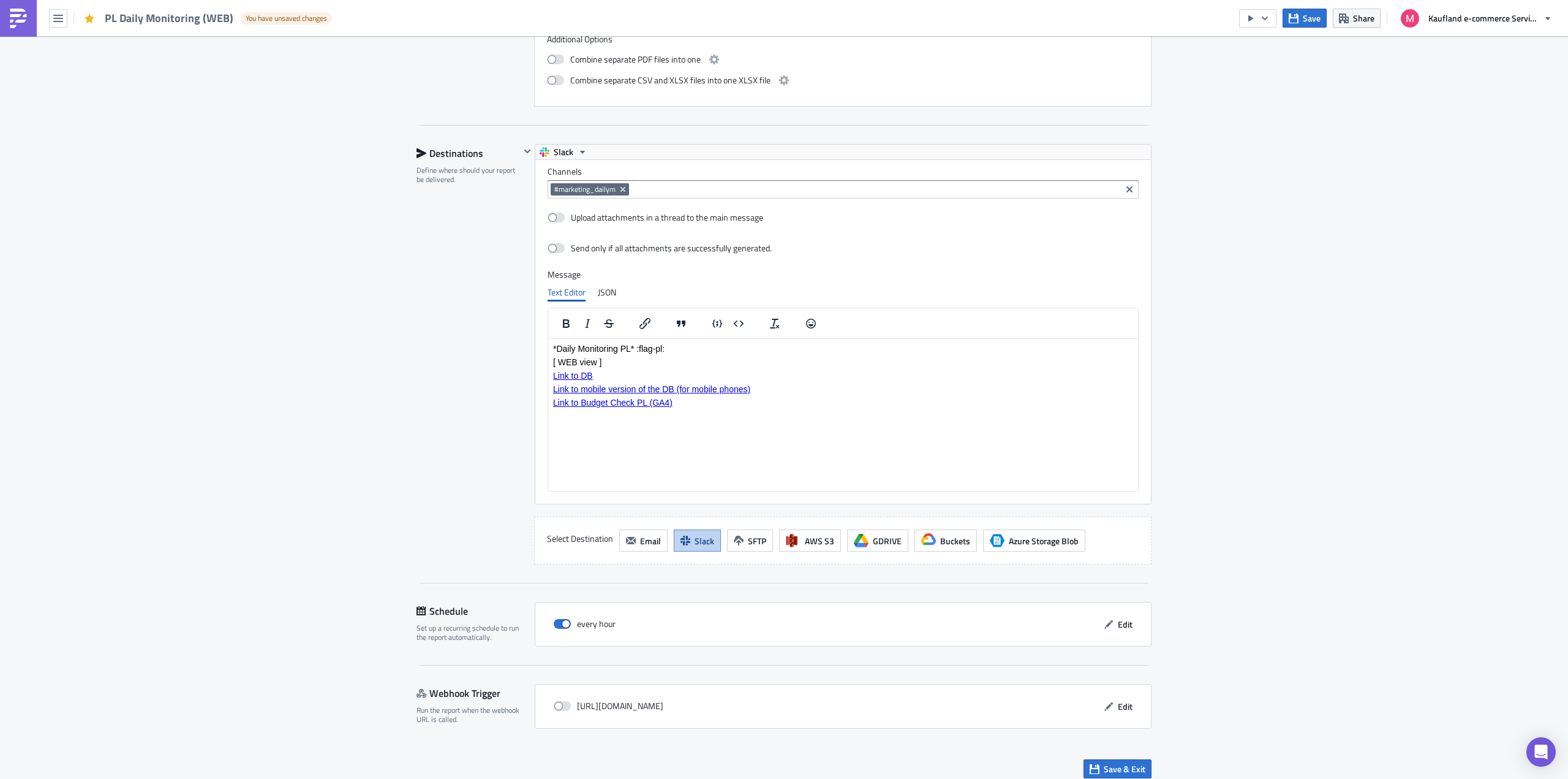
scroll to position [1380, 0]
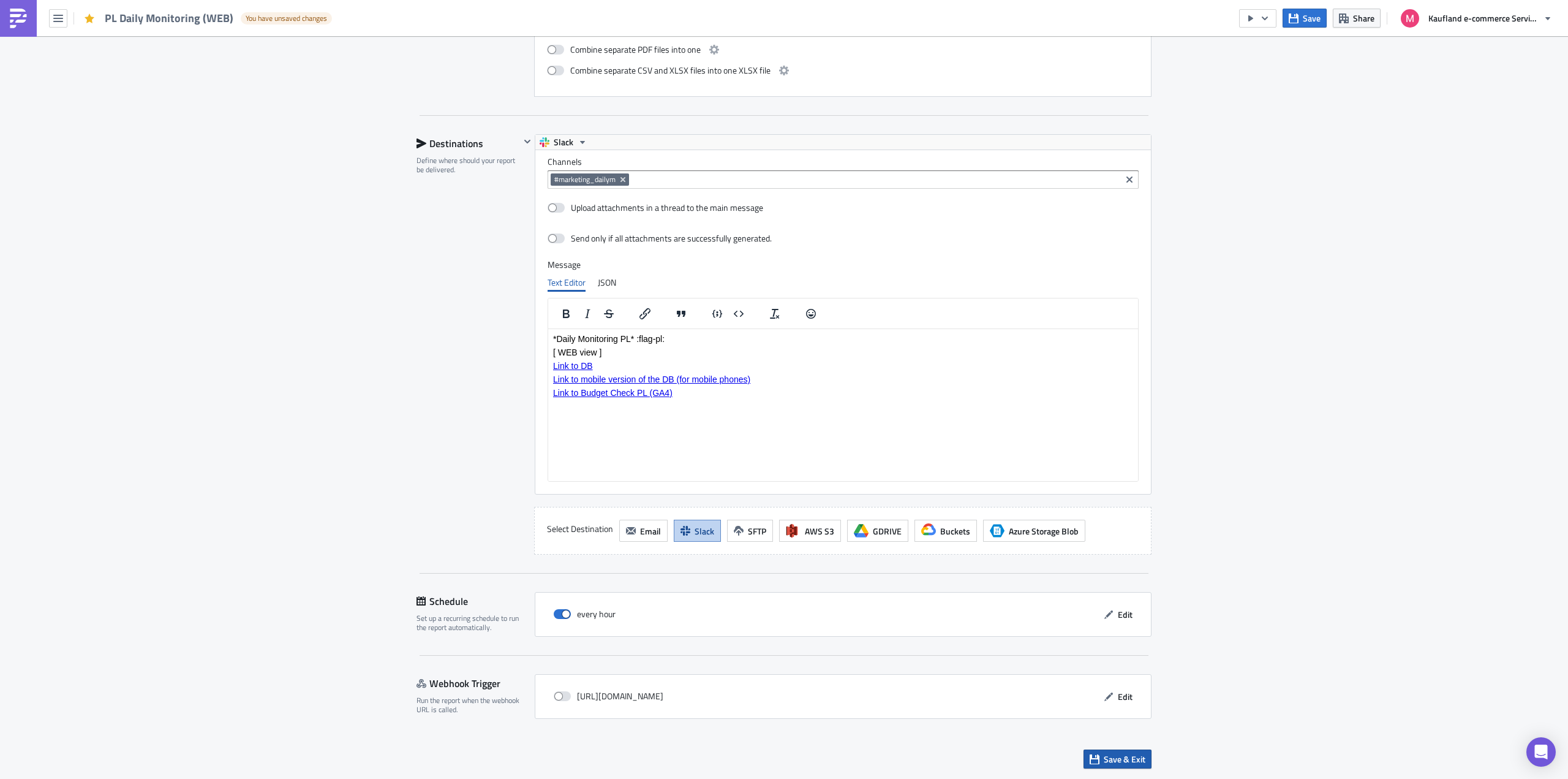
click at [1123, 757] on span "Save & Exit" at bounding box center [1125, 759] width 42 height 13
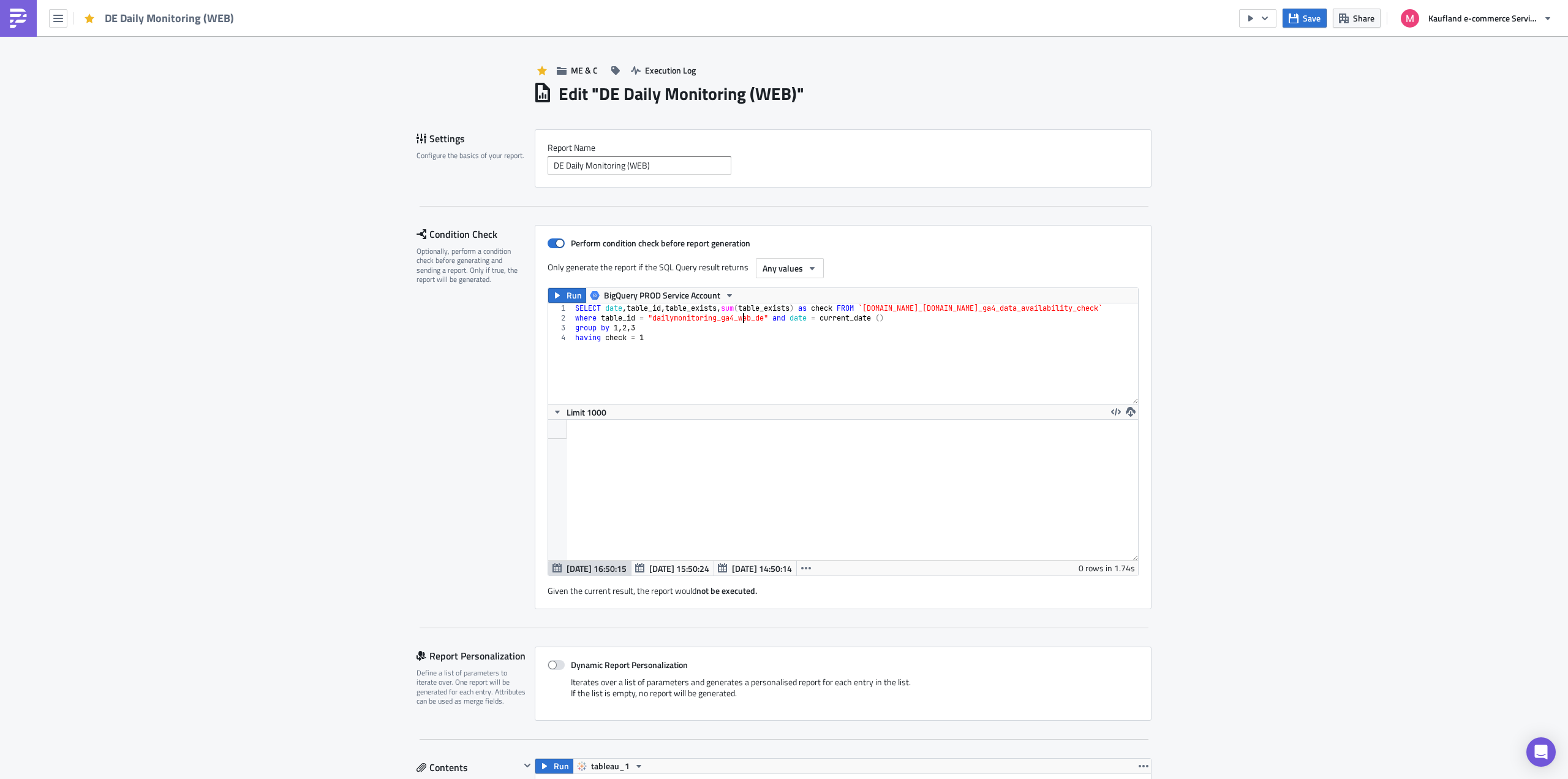
click at [737, 319] on div "SELECT date , table_id , table_exists , sum ( table_exists ) as check FROM `[DO…" at bounding box center [932, 363] width 719 height 120
paste textarea "ga4_dailymonitoring_global"
type textarea "where table_id = "ga4_dailymonitoring_global" and date = current_date ()"
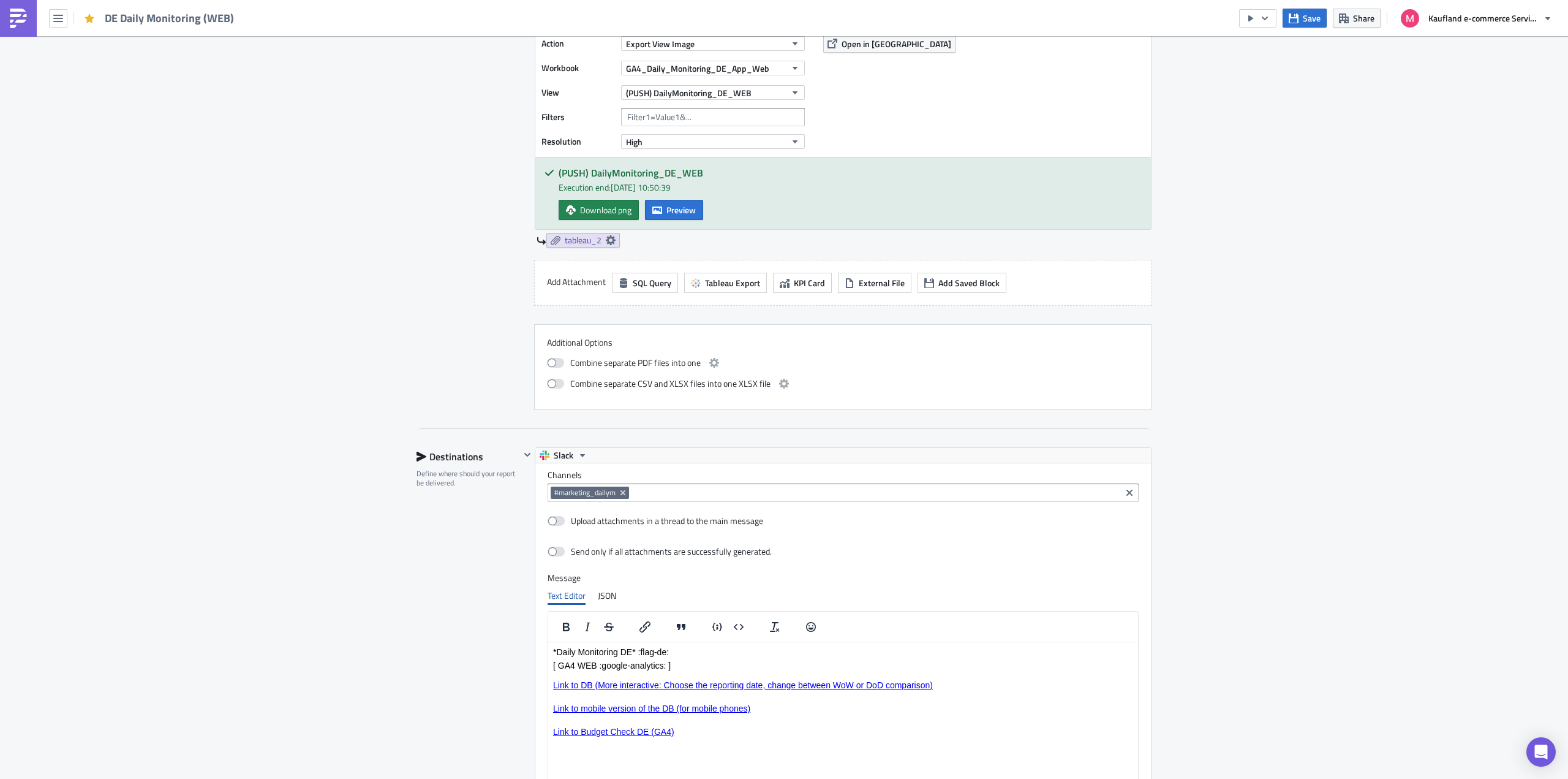
scroll to position [1380, 0]
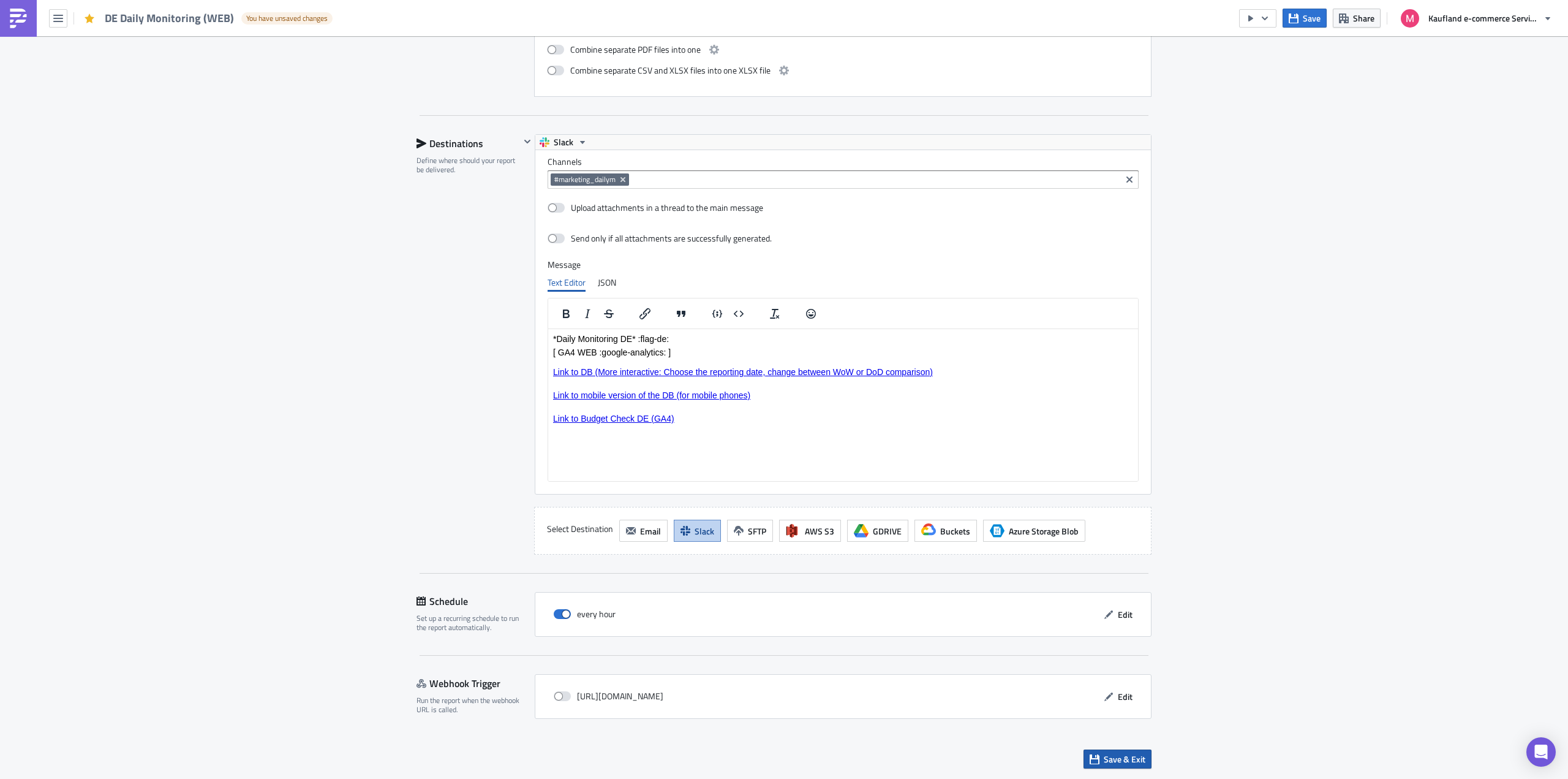
click at [1107, 757] on span "Save & Exit" at bounding box center [1125, 759] width 42 height 13
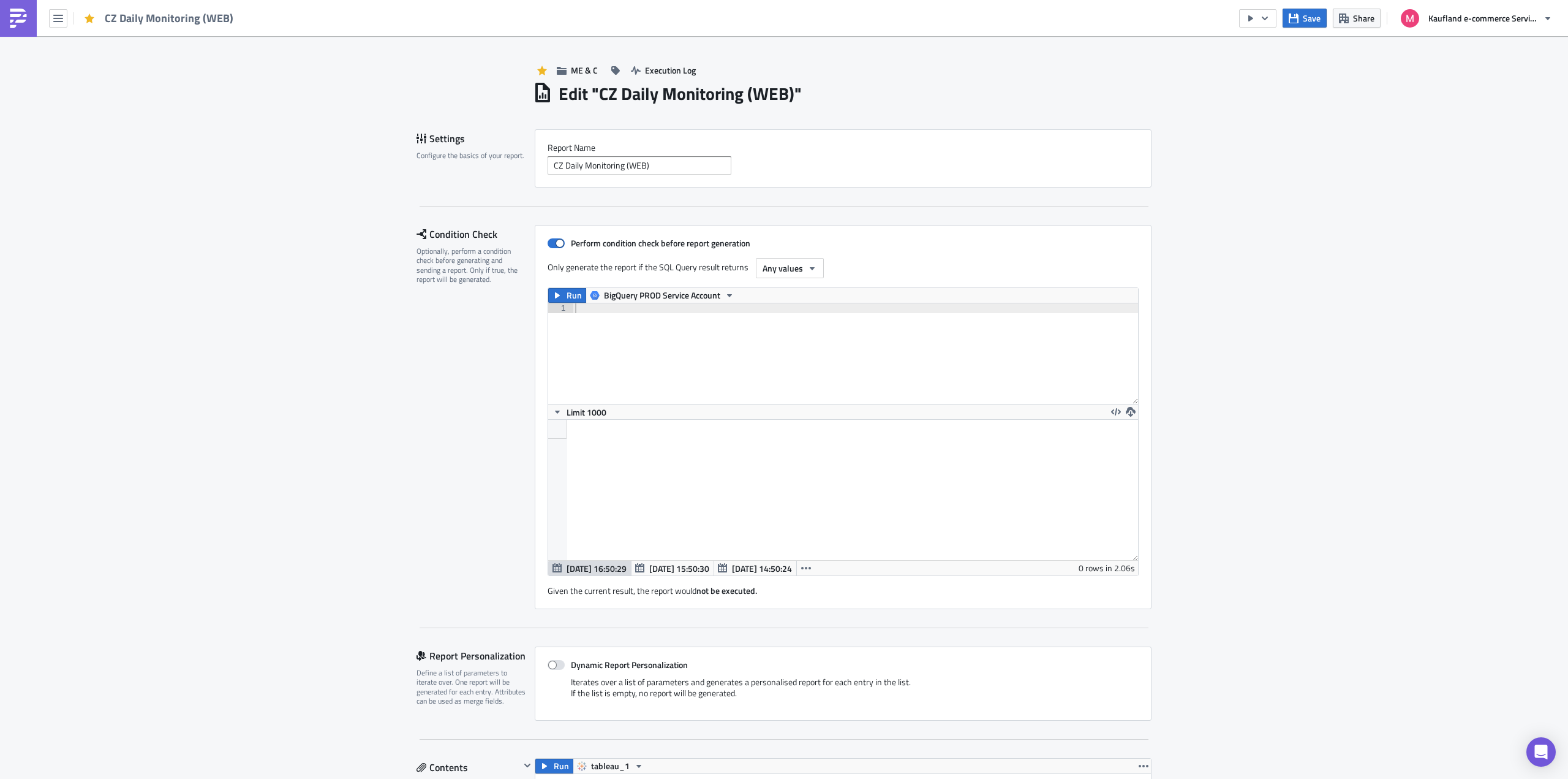
scroll to position [140, 590]
click at [677, 317] on div "SELECT date , table_id , table_exists , sum ( table_exists ) as check FROM `[DO…" at bounding box center [932, 363] width 719 height 120
paste textarea "ga4_dailymonitoring_global"
type textarea "where table_id = "ga4_dailymonitoring_global" and date = current_date ()"
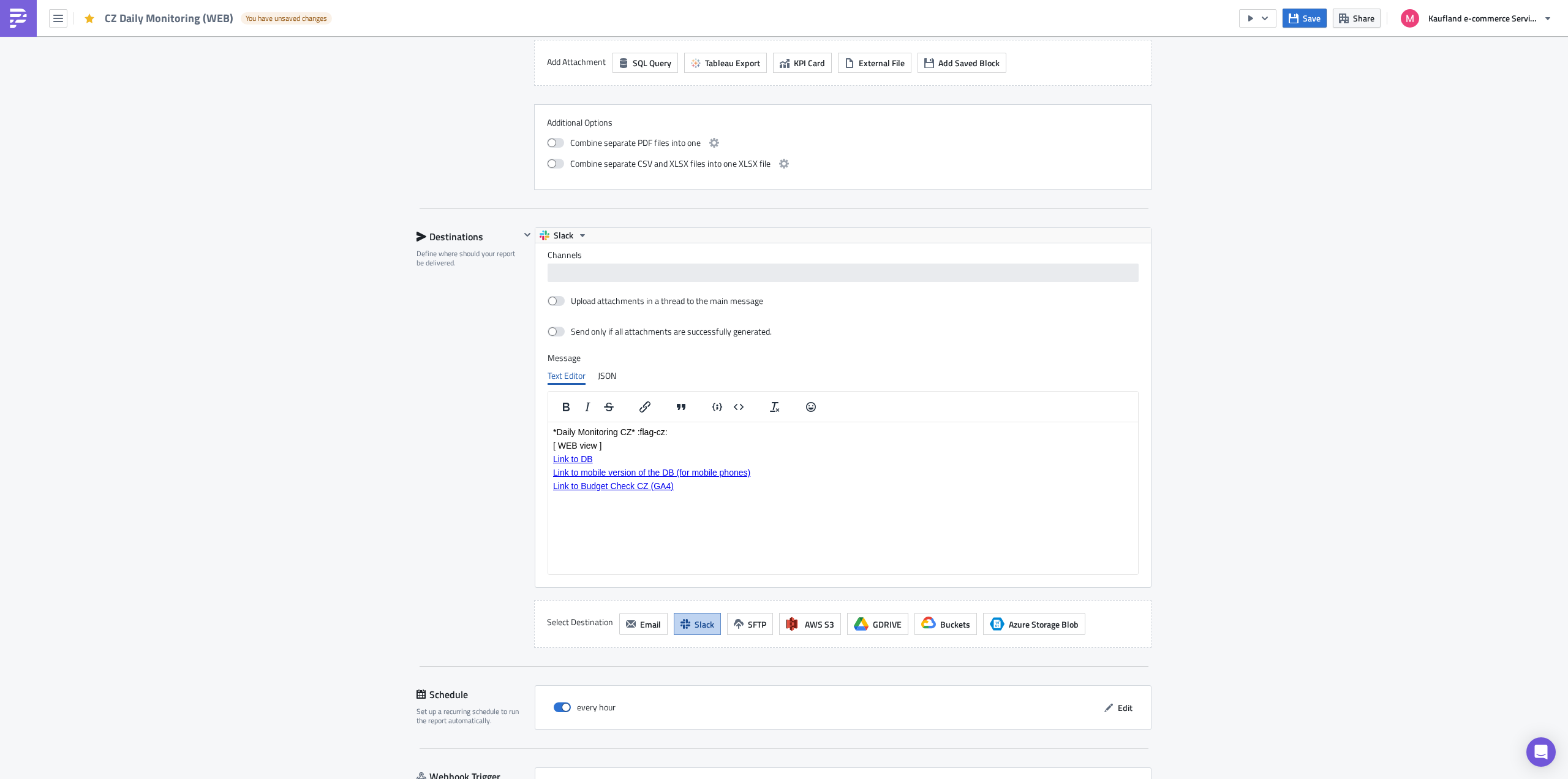
scroll to position [1380, 0]
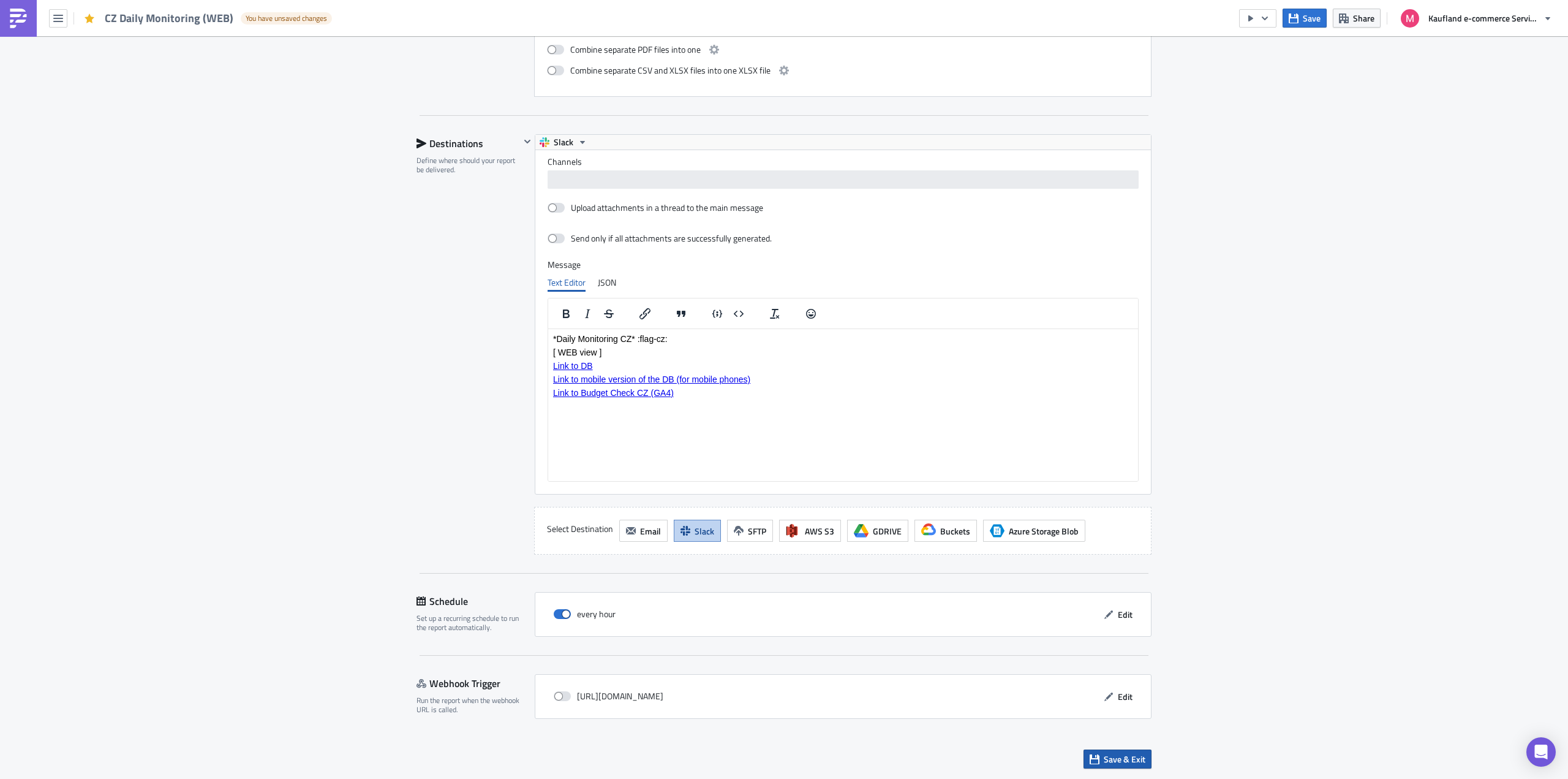
click at [1127, 763] on span "Save & Exit" at bounding box center [1125, 759] width 42 height 13
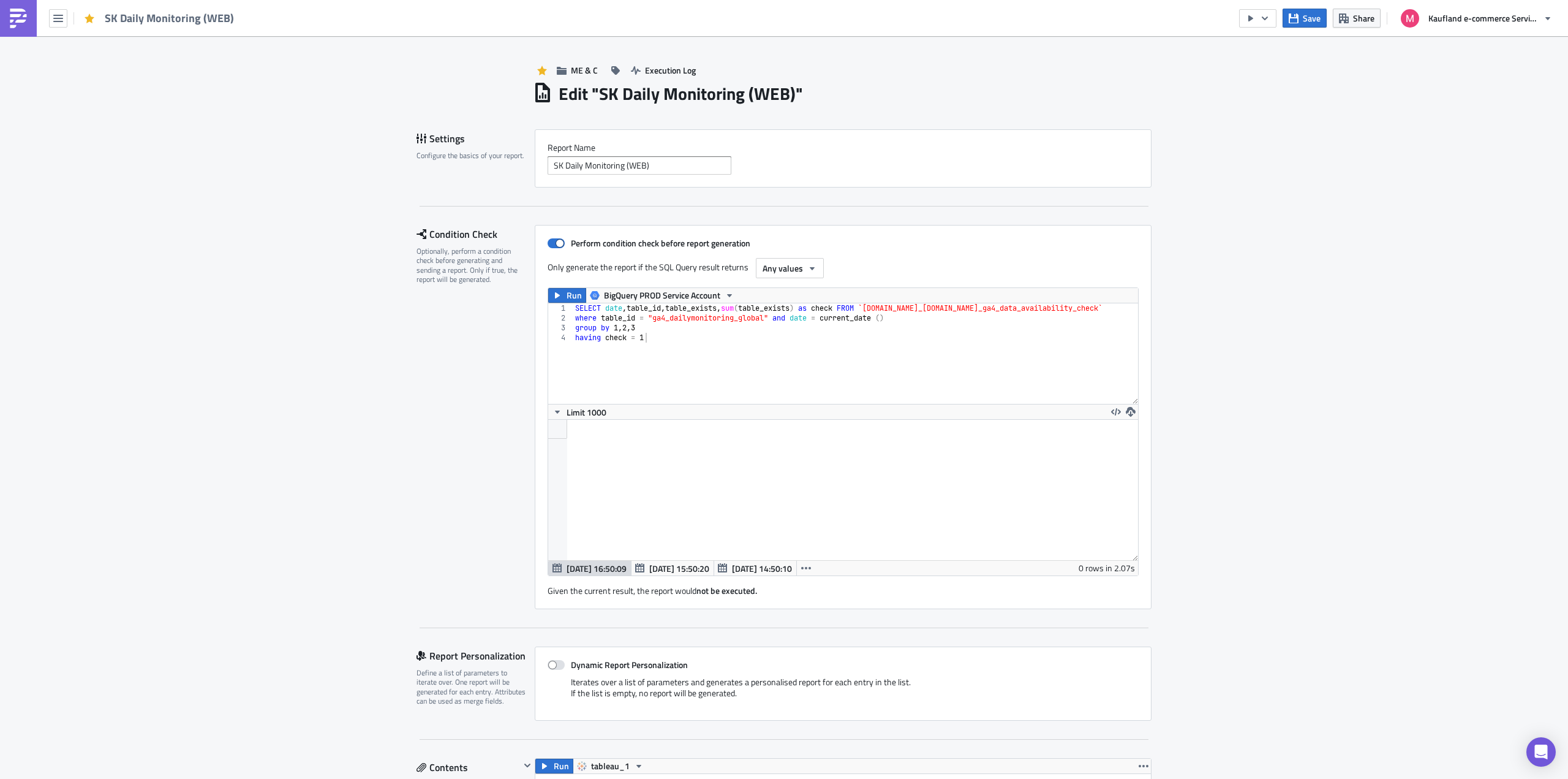
scroll to position [140, 590]
